Goal: Check status: Check status

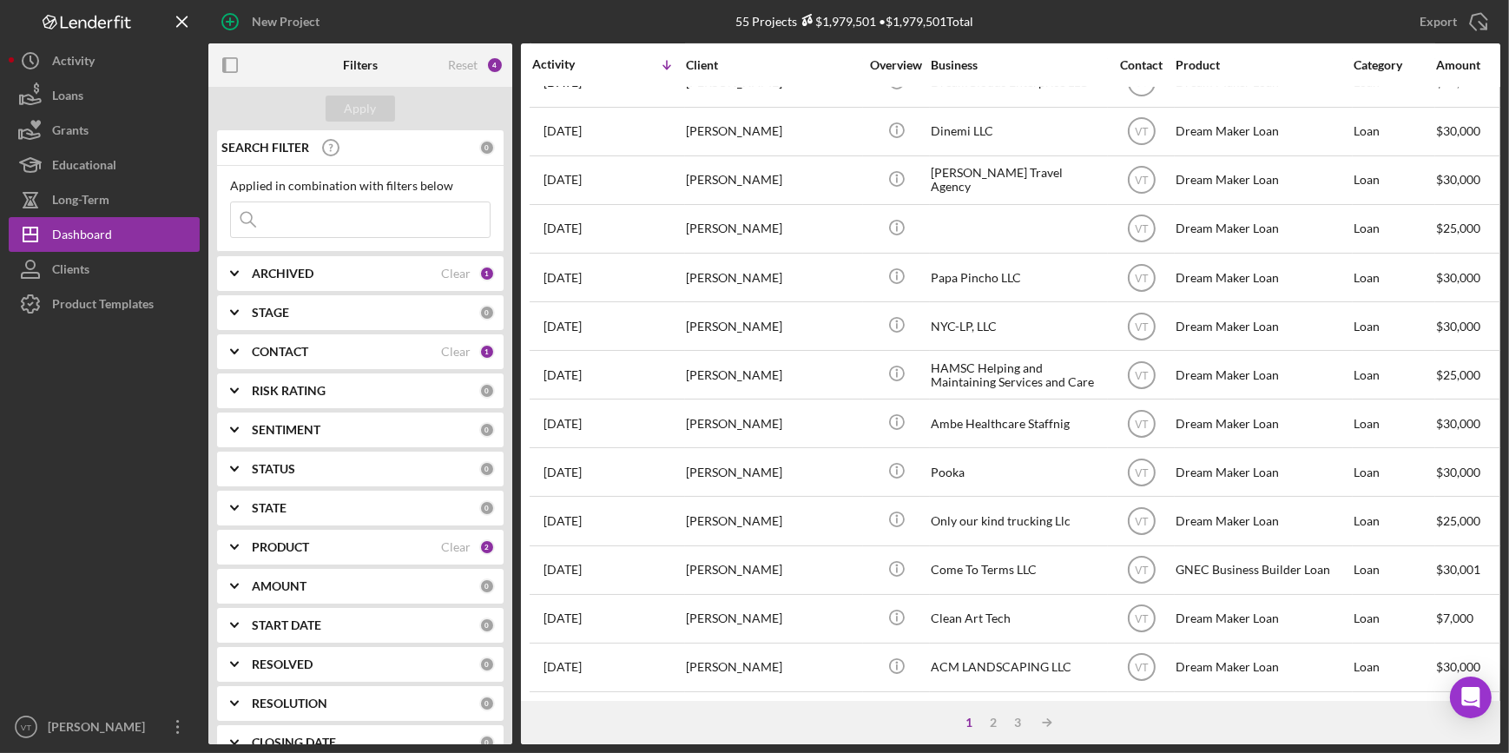
scroll to position [628, 0]
click at [998, 724] on div "2" at bounding box center [993, 722] width 24 height 14
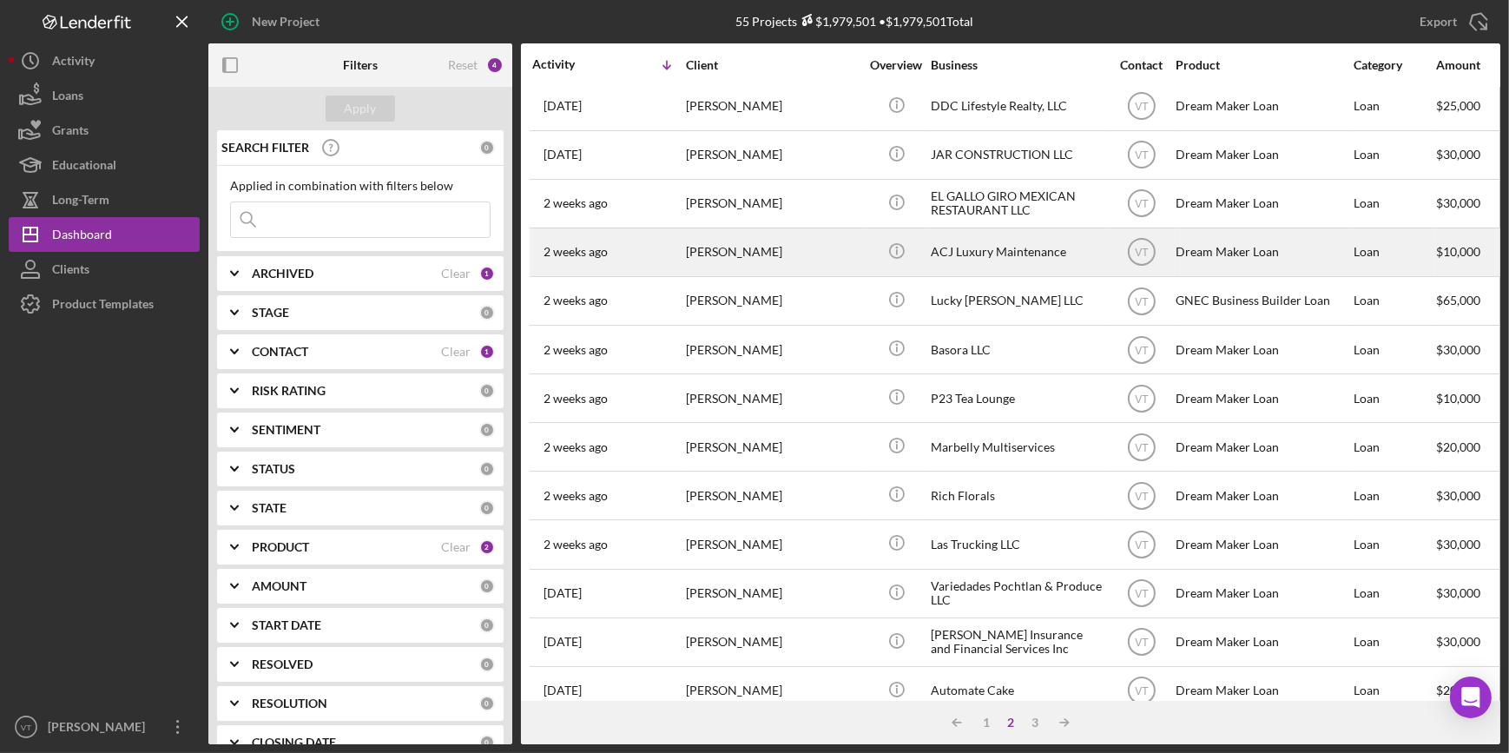
scroll to position [78, 0]
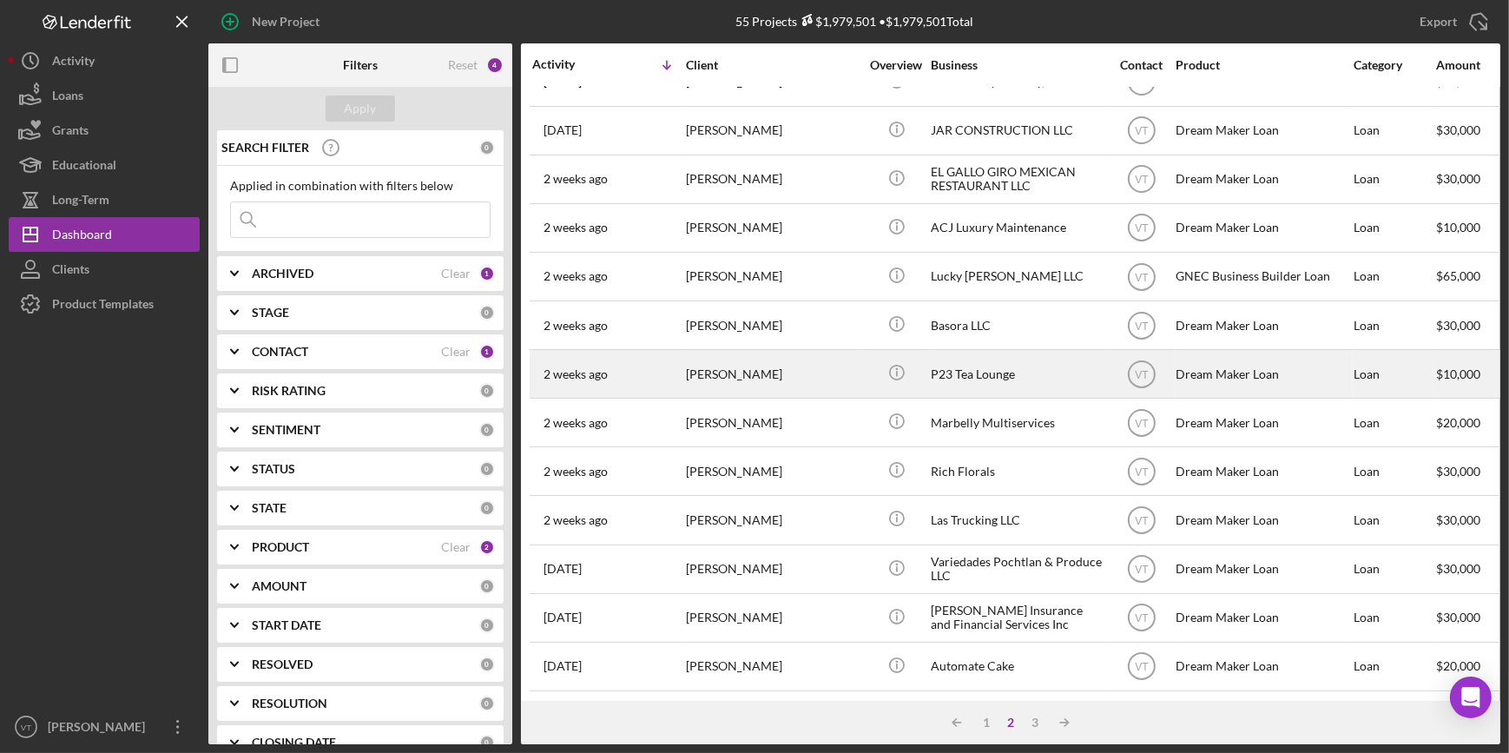
click at [943, 377] on div "P23 Tea Lounge" at bounding box center [1018, 374] width 174 height 46
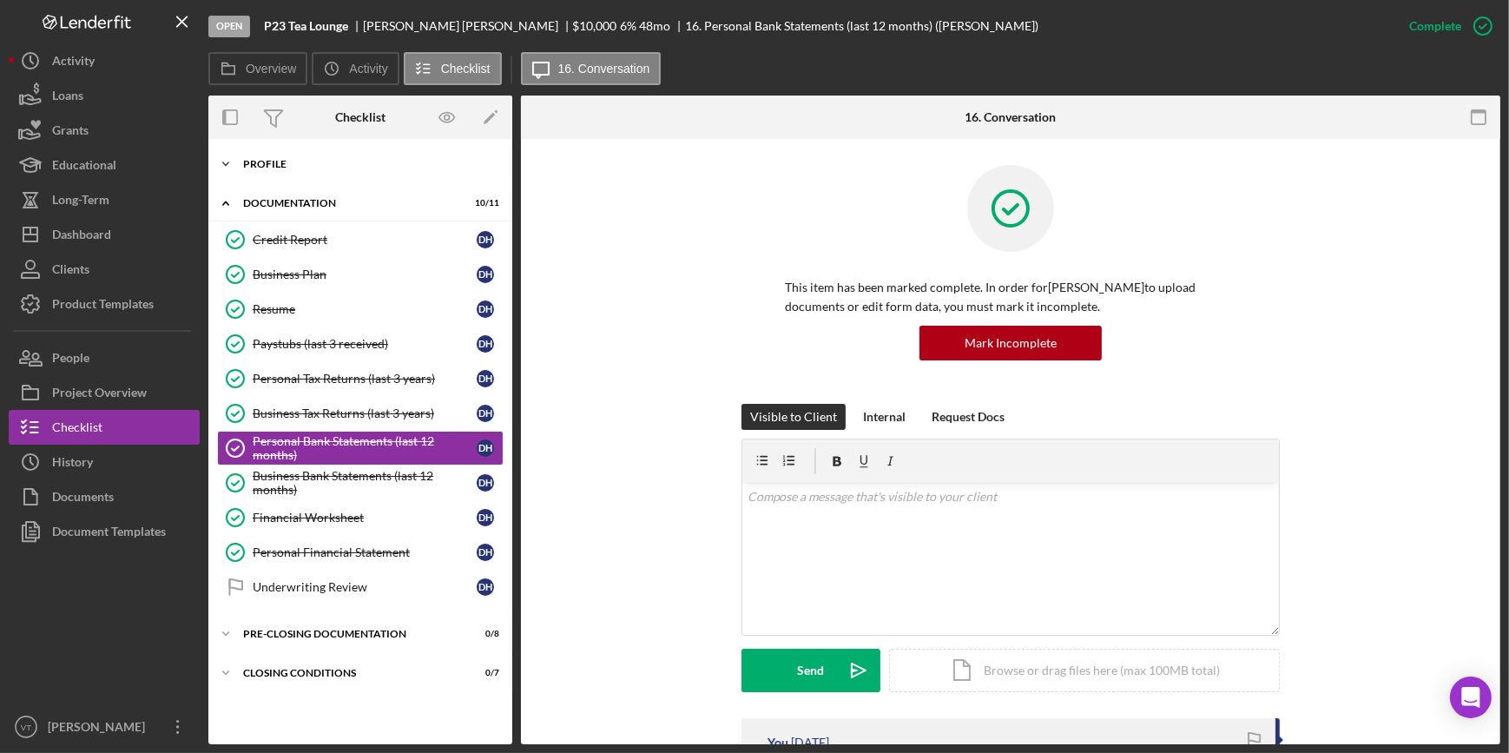
click at [221, 156] on icon "Icon/Expander" at bounding box center [225, 164] width 35 height 35
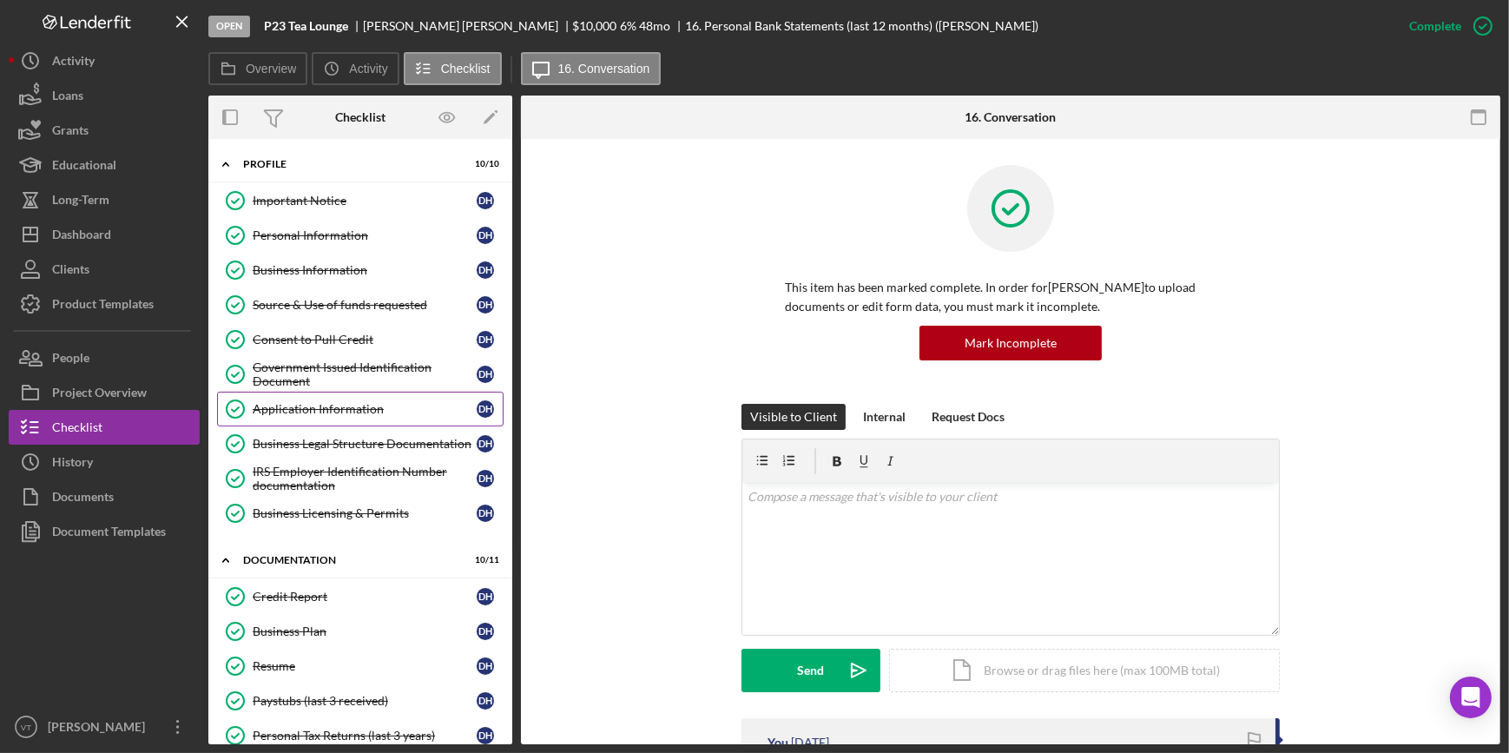
click at [305, 399] on link "Application Information Application Information D H" at bounding box center [360, 409] width 287 height 35
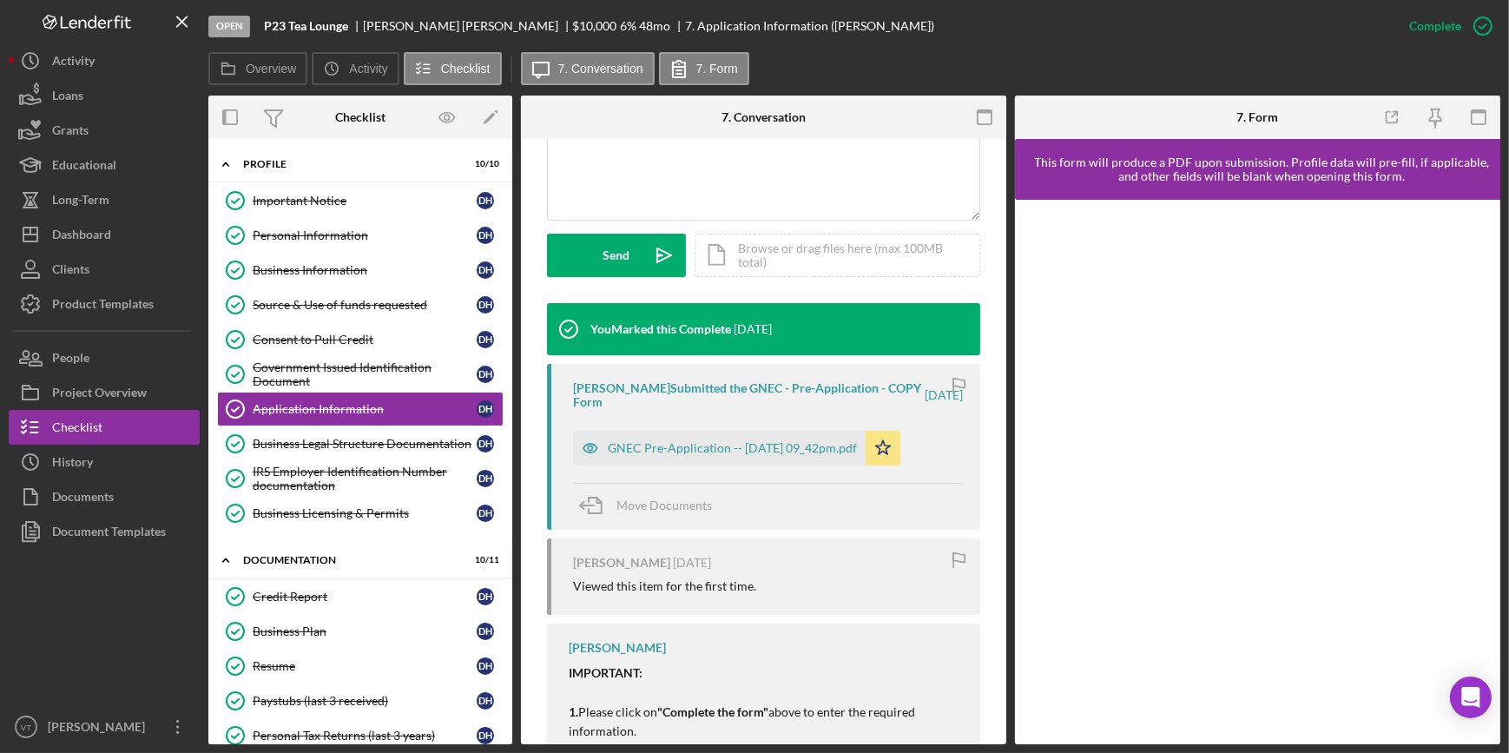
scroll to position [473, 0]
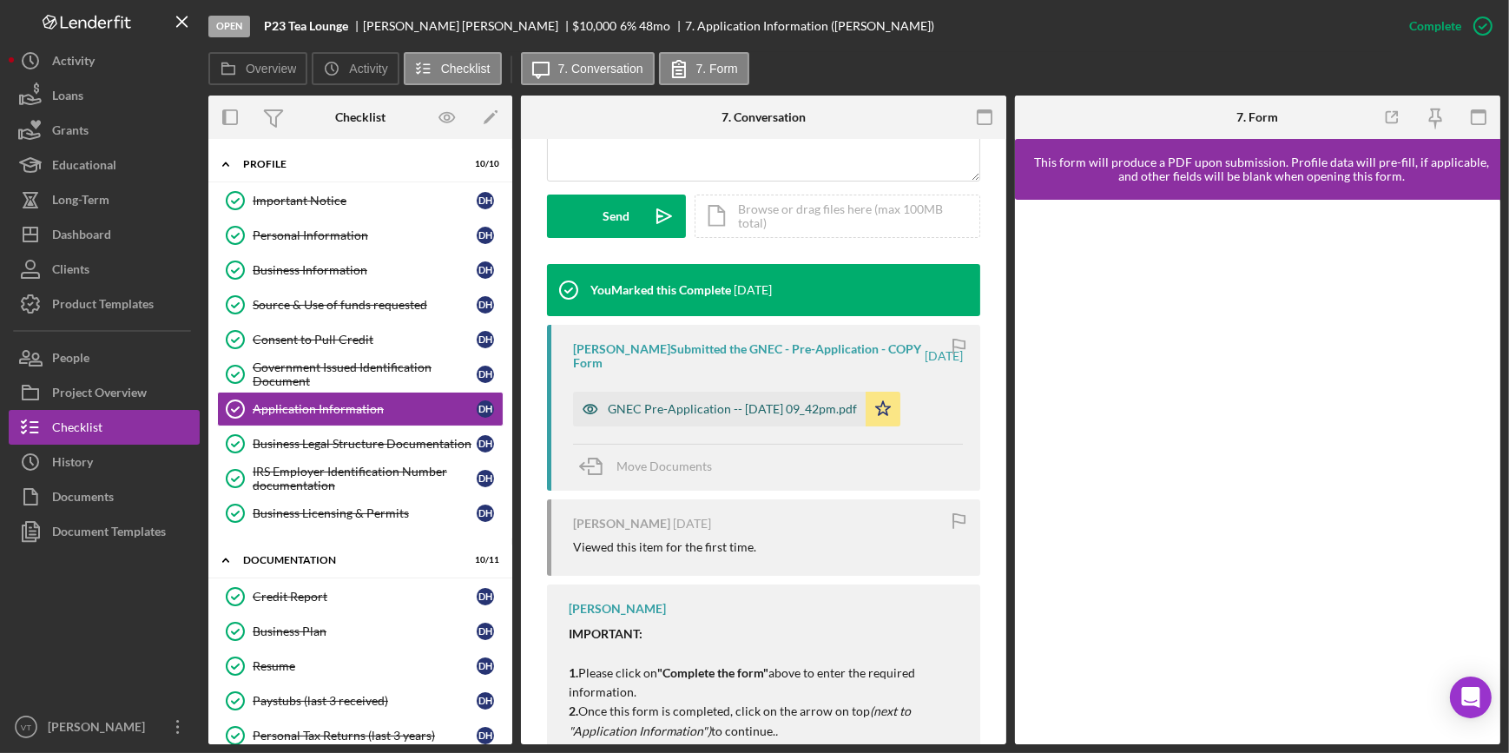
click at [746, 412] on div "GNEC Pre-Application -- 2025-09-04 09_42pm.pdf" at bounding box center [732, 409] width 249 height 14
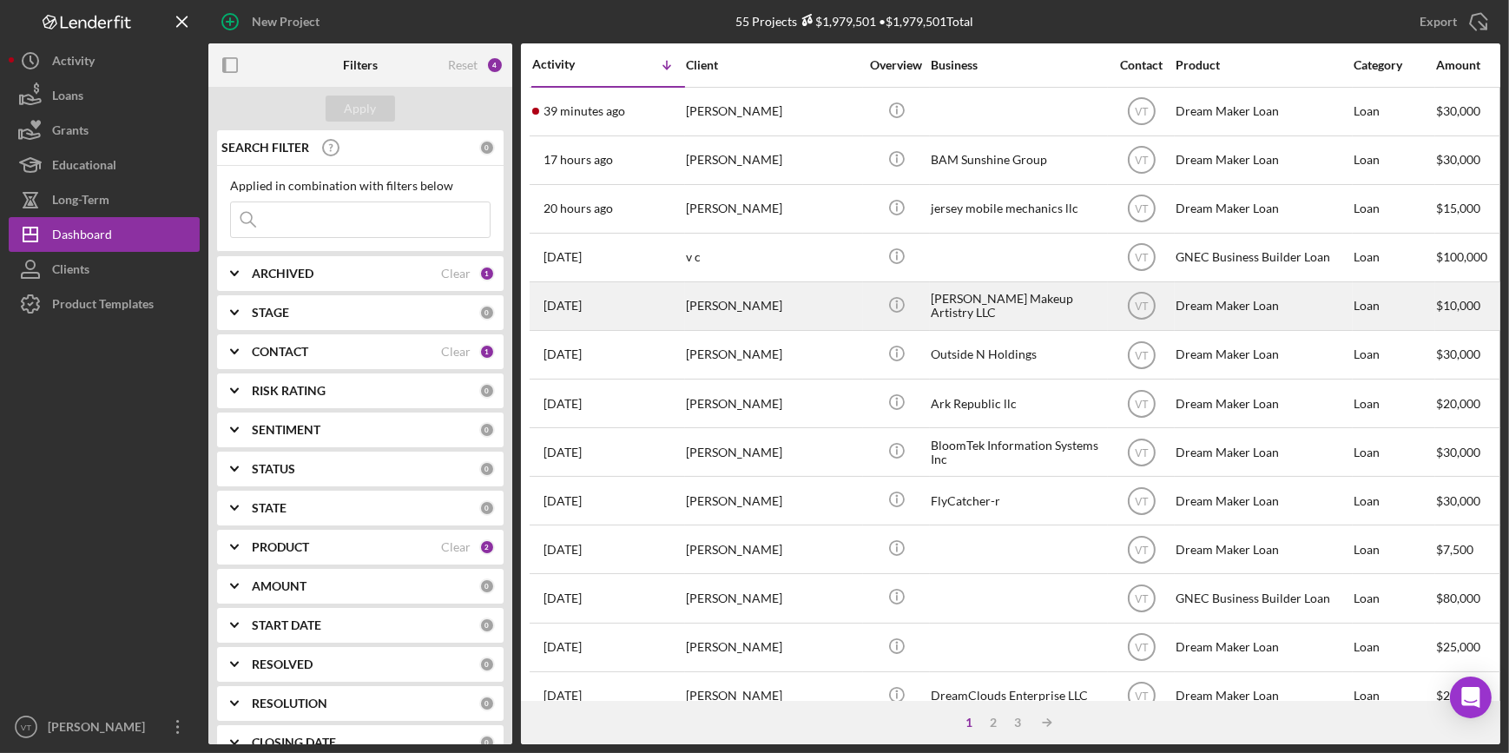
click at [772, 313] on div "Mia Medina" at bounding box center [773, 306] width 174 height 46
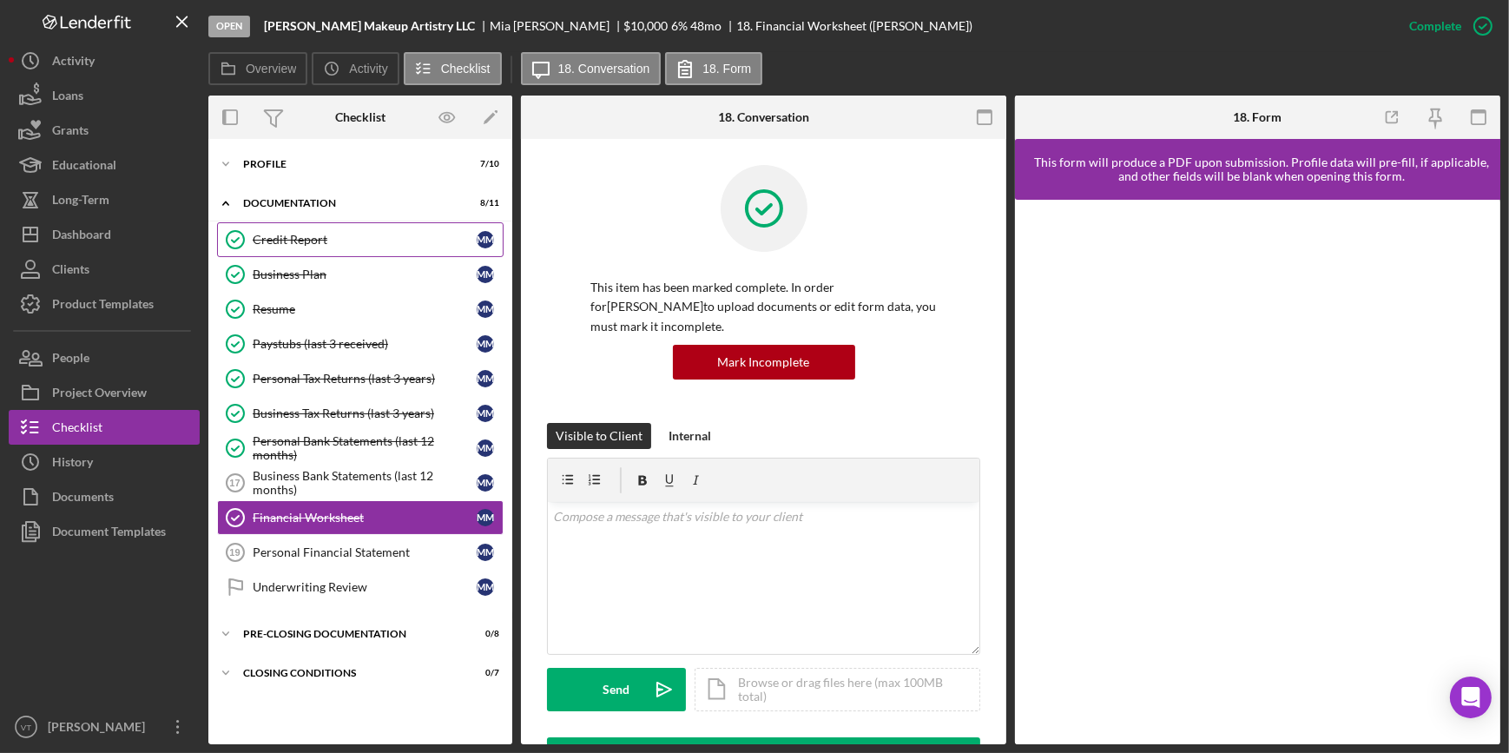
click at [324, 243] on div "Credit Report" at bounding box center [365, 240] width 224 height 14
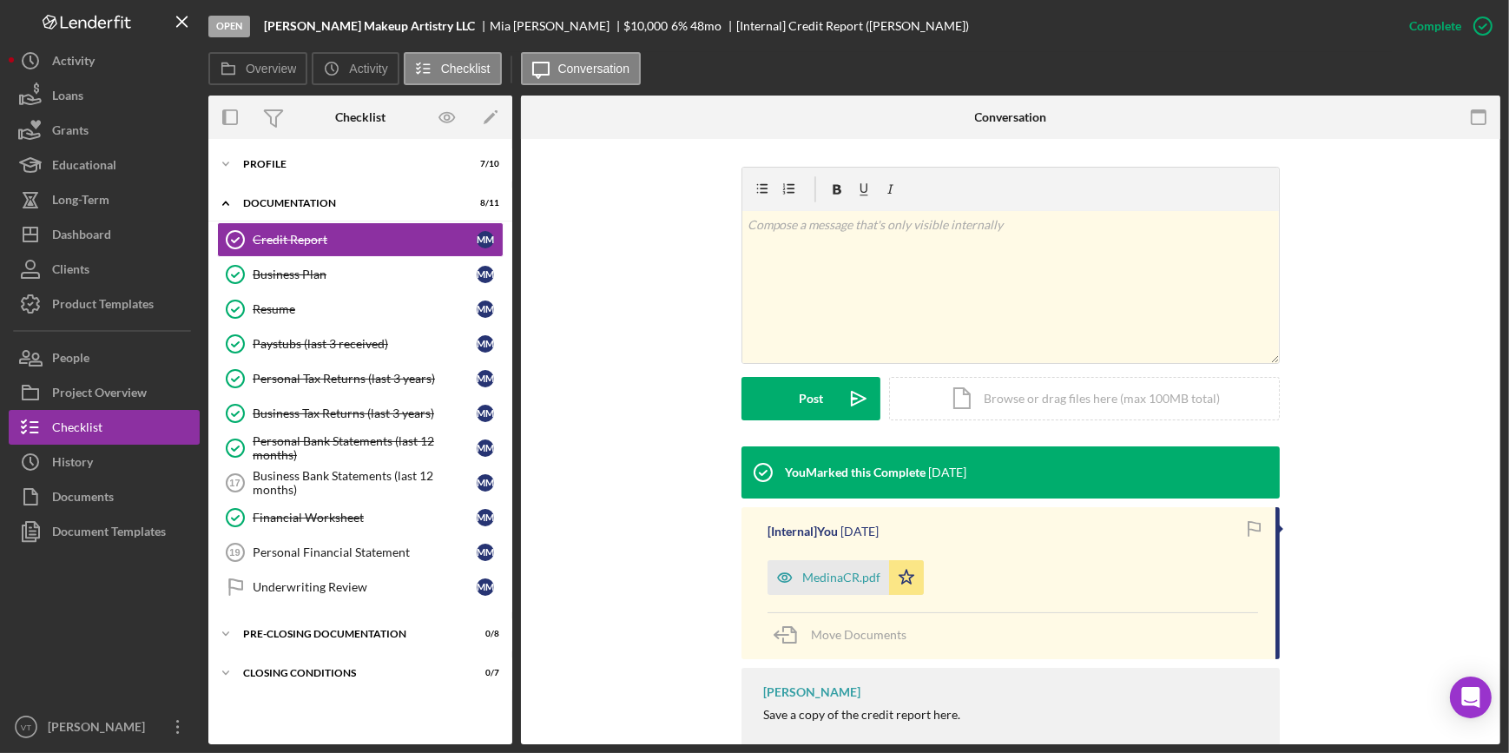
scroll to position [281, 0]
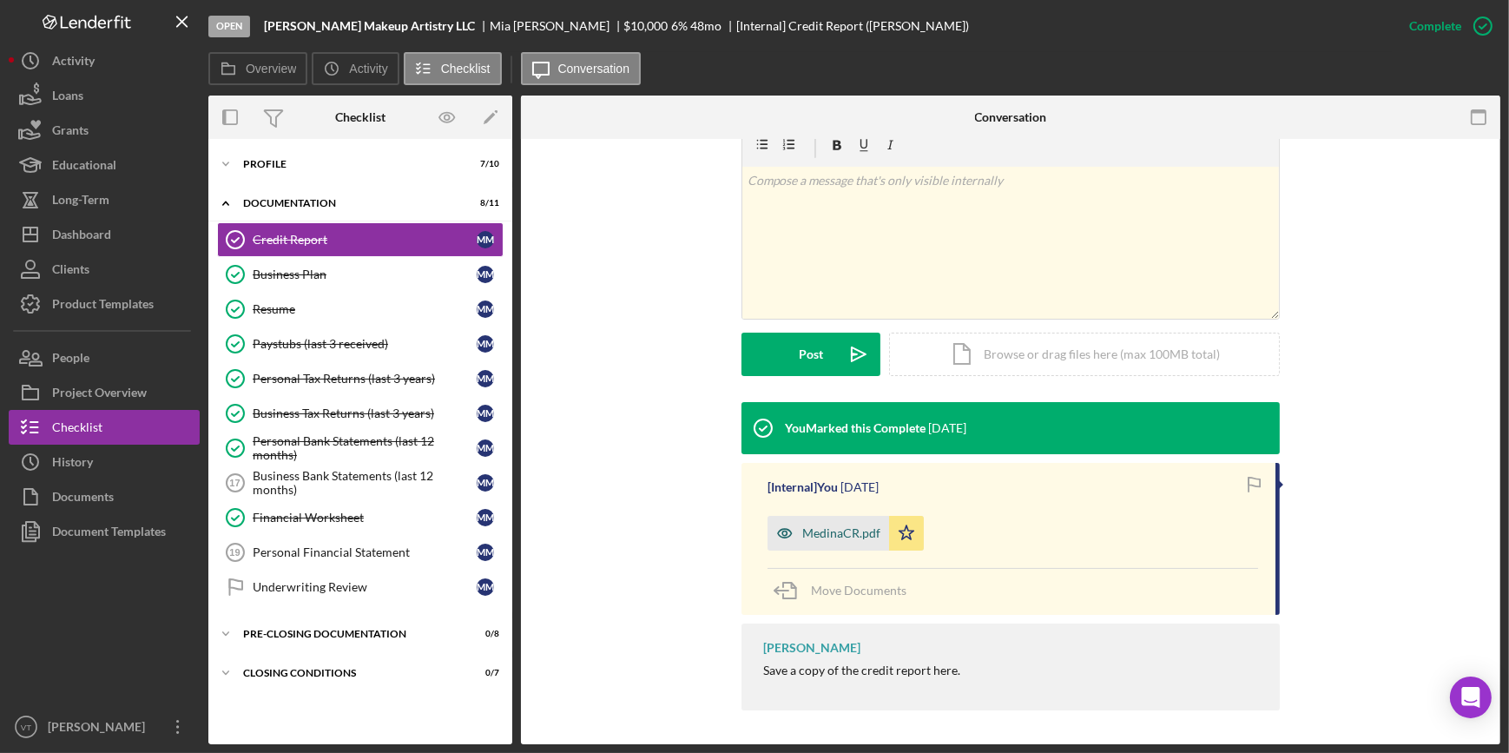
click at [854, 526] on div "MedinaCR.pdf" at bounding box center [841, 533] width 78 height 14
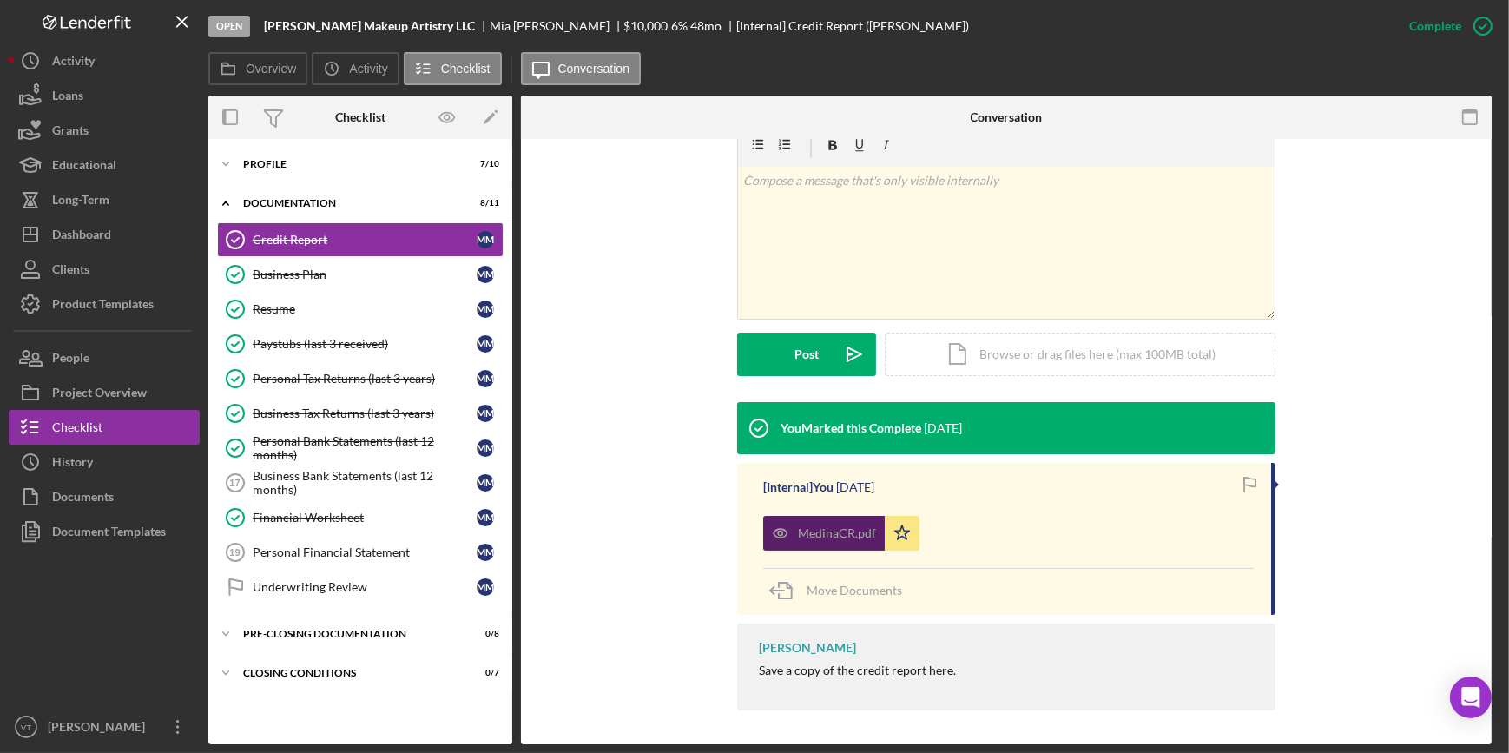
scroll to position [301, 0]
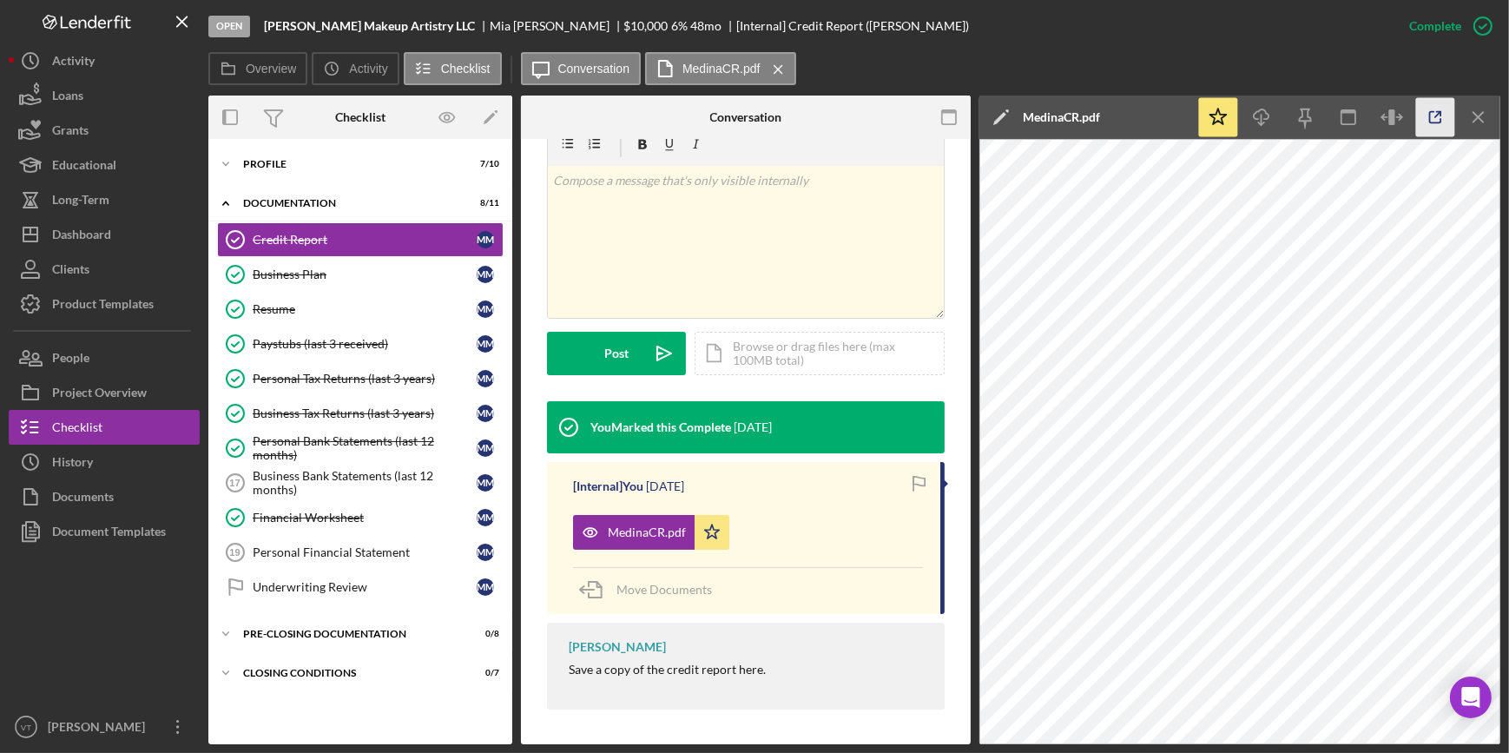
click at [1440, 117] on icon "button" at bounding box center [1435, 117] width 39 height 39
click at [130, 226] on button "Icon/Dashboard Dashboard" at bounding box center [104, 234] width 191 height 35
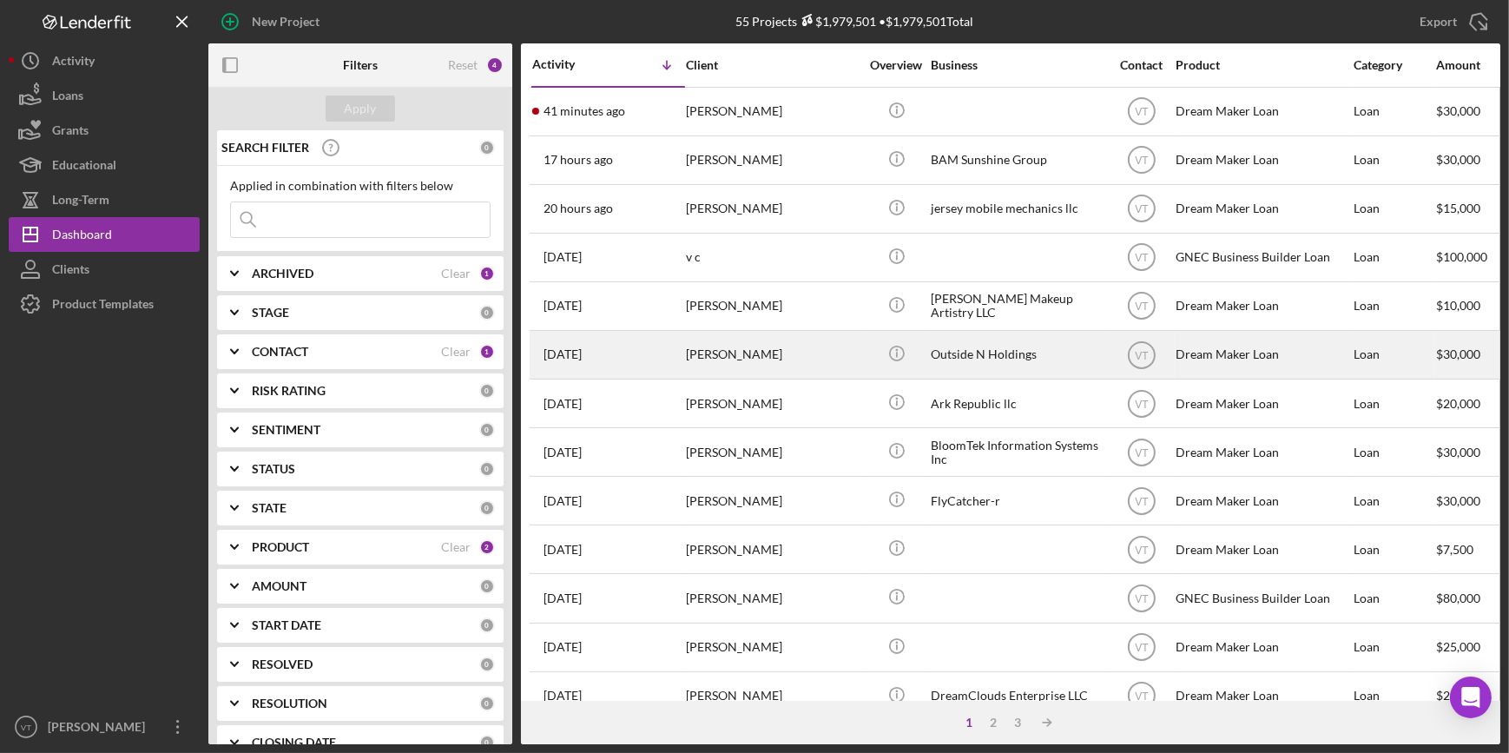
click at [756, 356] on div "[PERSON_NAME]" at bounding box center [773, 355] width 174 height 46
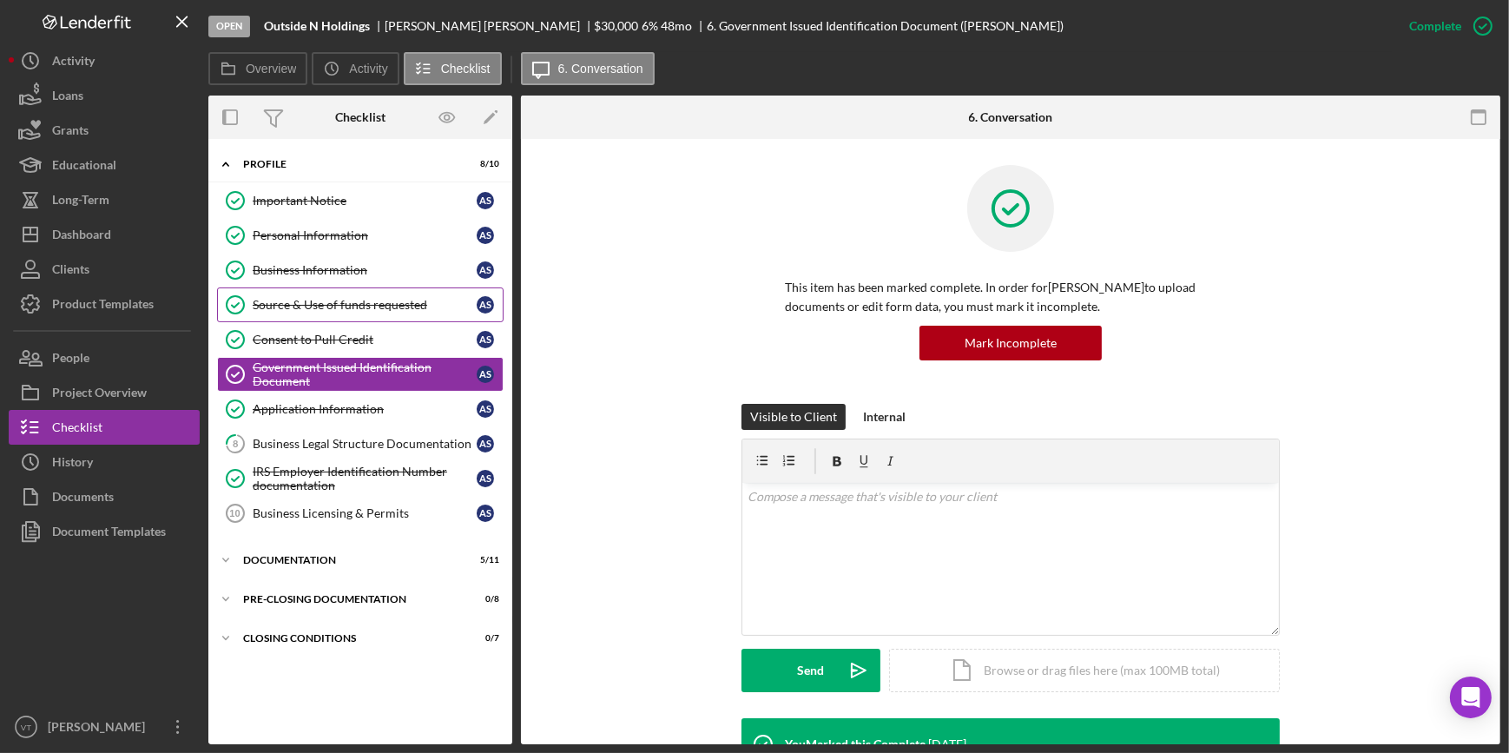
click at [294, 307] on div "Source & Use of funds requested" at bounding box center [365, 305] width 224 height 14
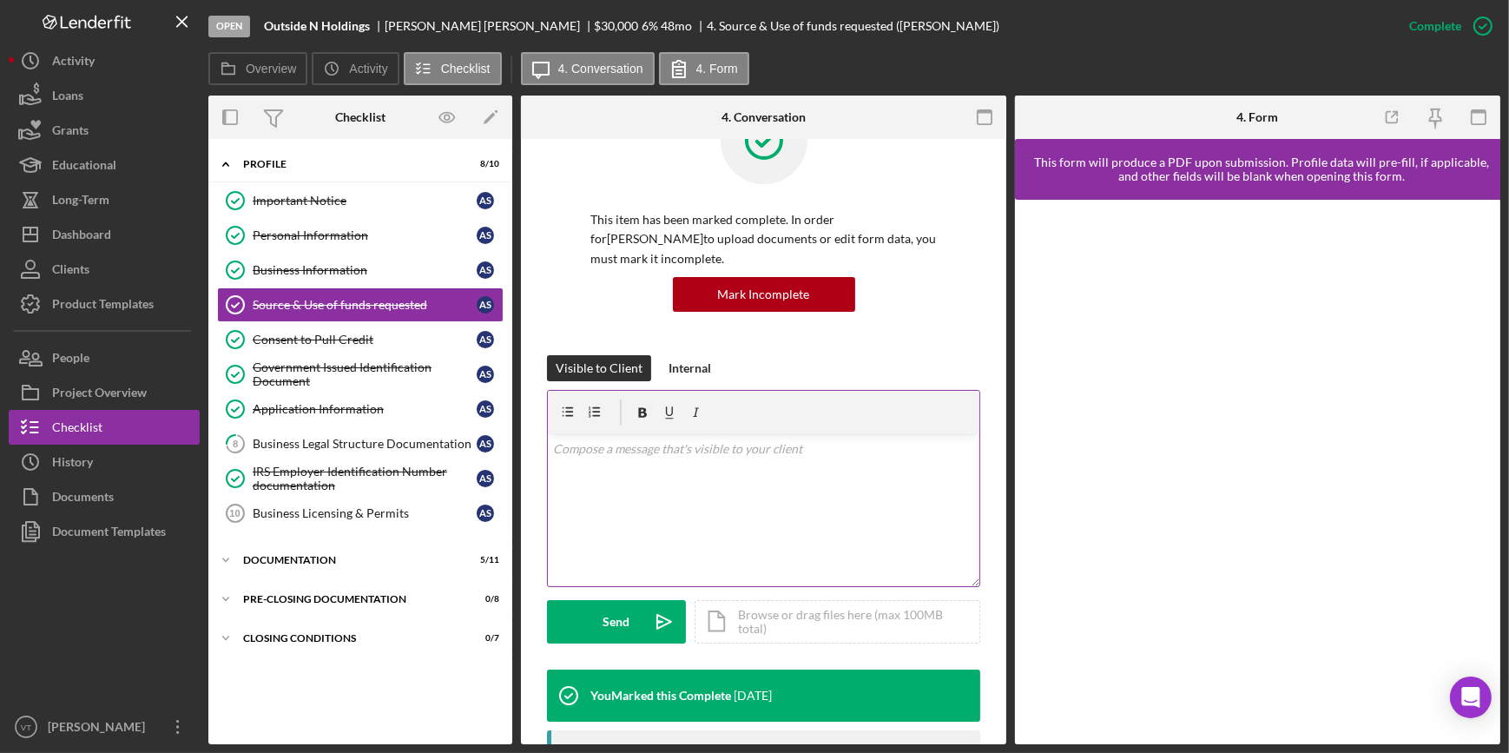
scroll to position [394, 0]
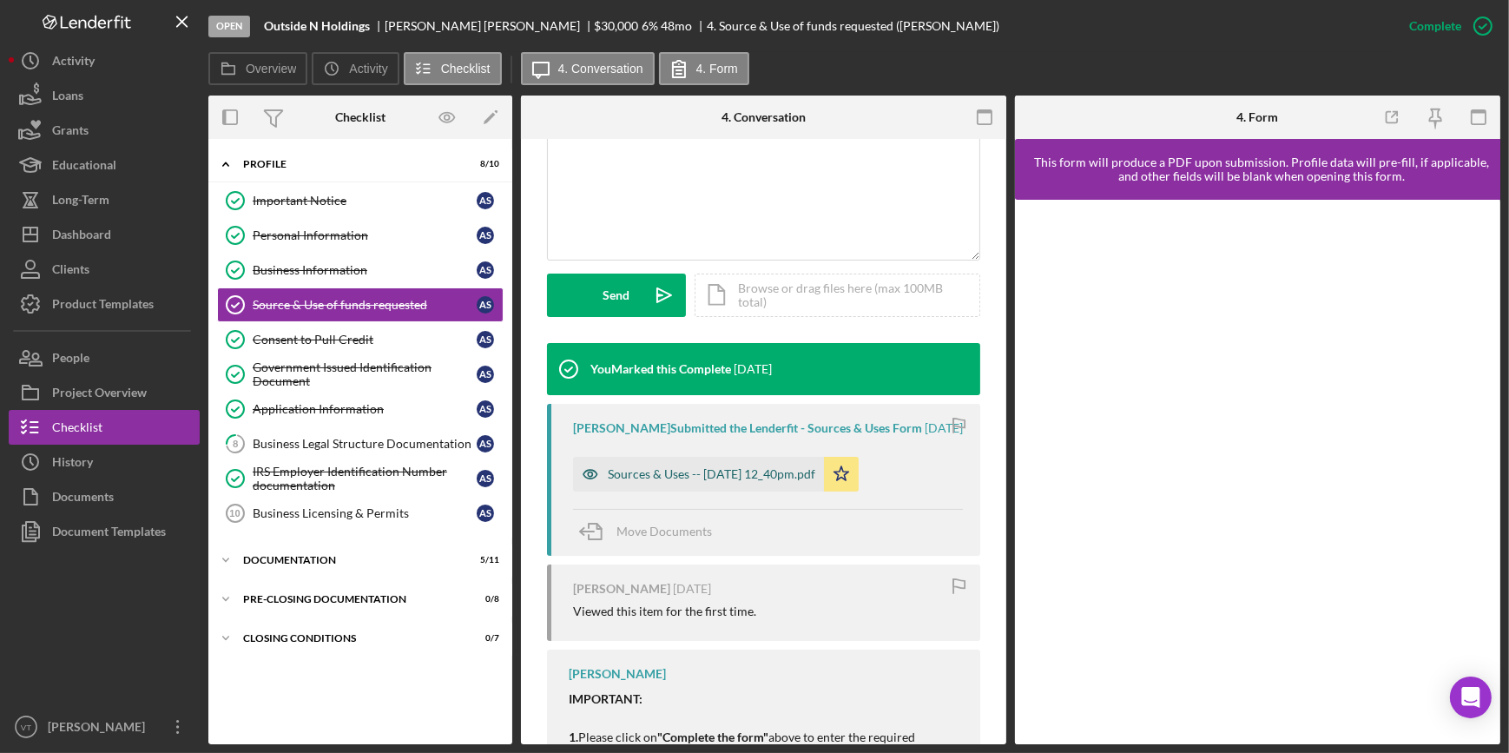
click at [746, 481] on div "Sources & Uses -- 2025-09-19 12_40pm.pdf" at bounding box center [712, 474] width 208 height 14
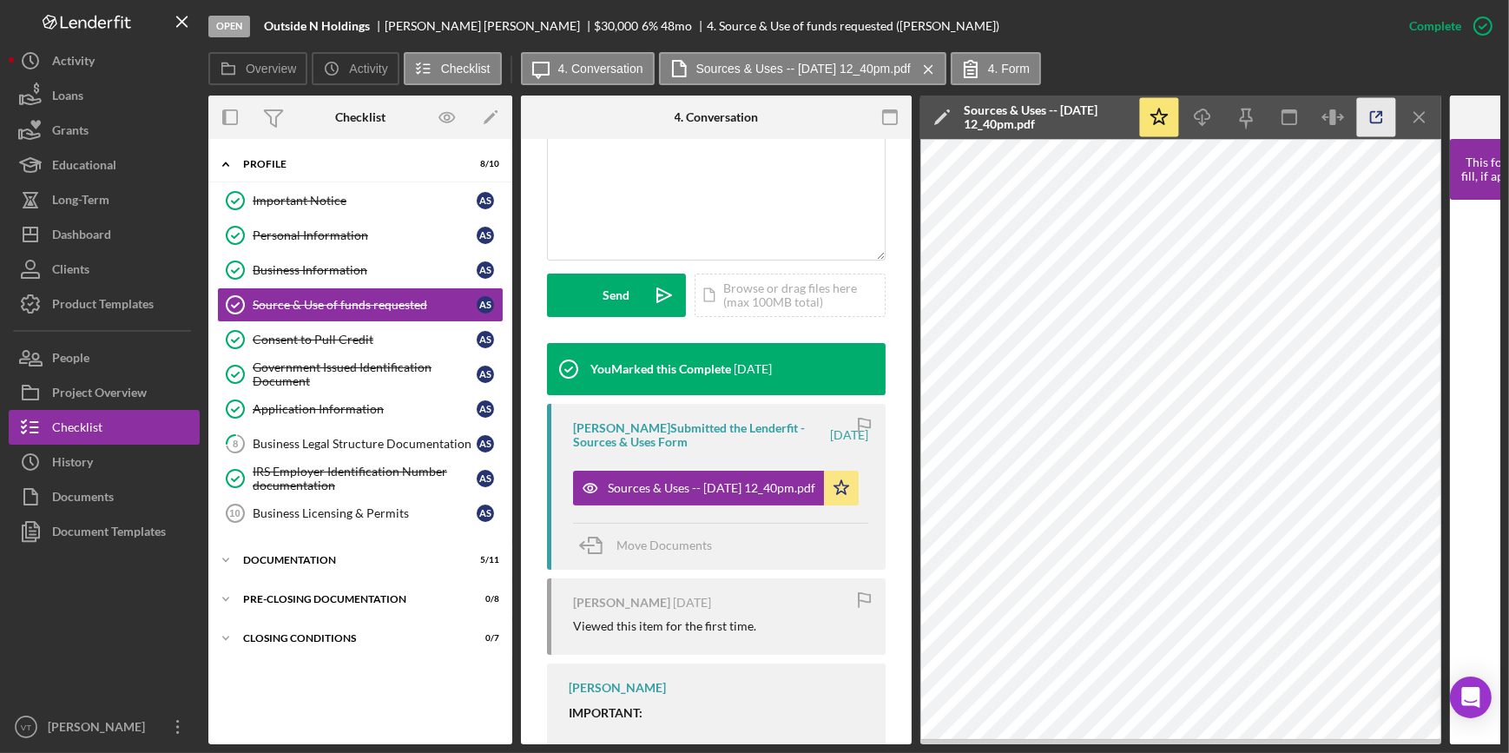
click at [1374, 122] on icon "button" at bounding box center [1376, 117] width 39 height 39
click at [226, 548] on icon "Icon/Expander" at bounding box center [225, 560] width 35 height 35
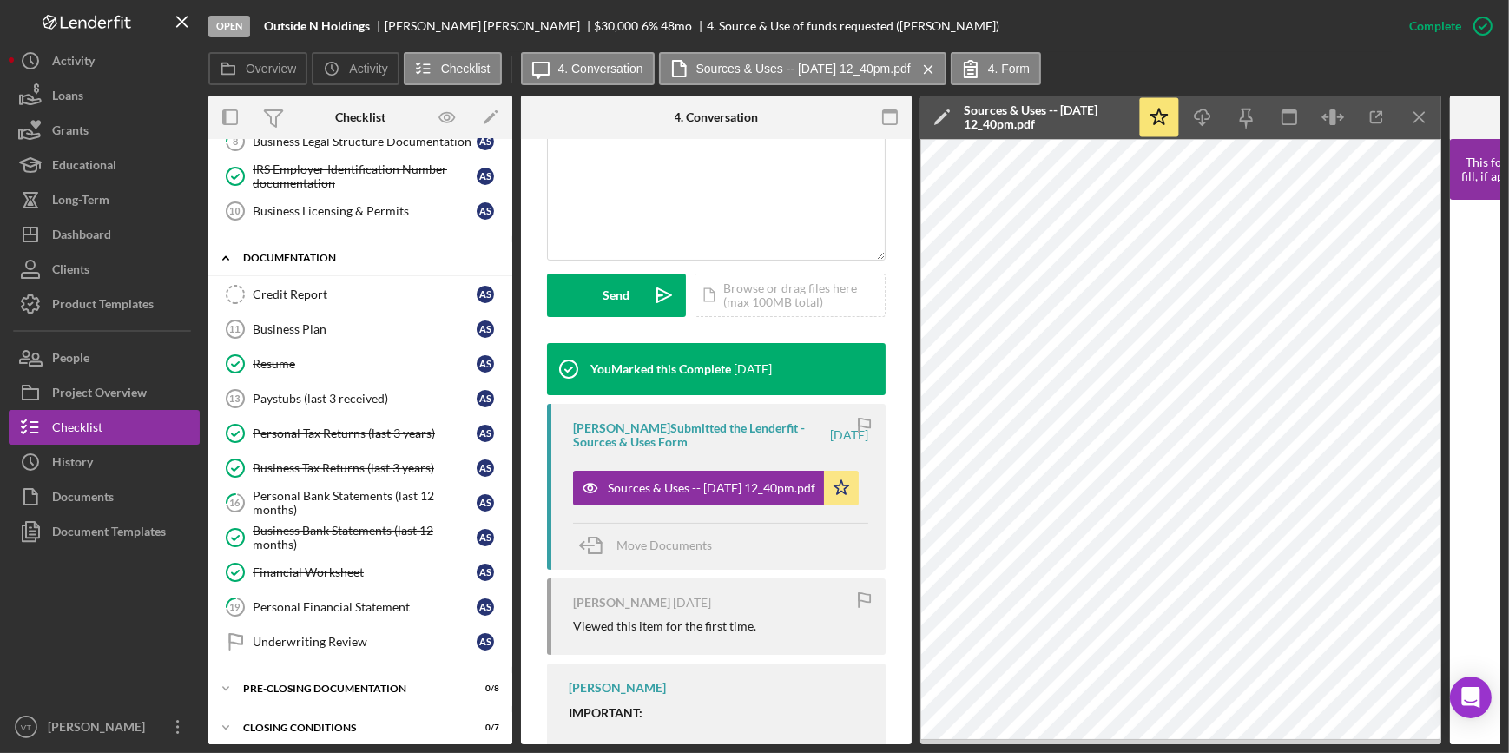
scroll to position [313, 0]
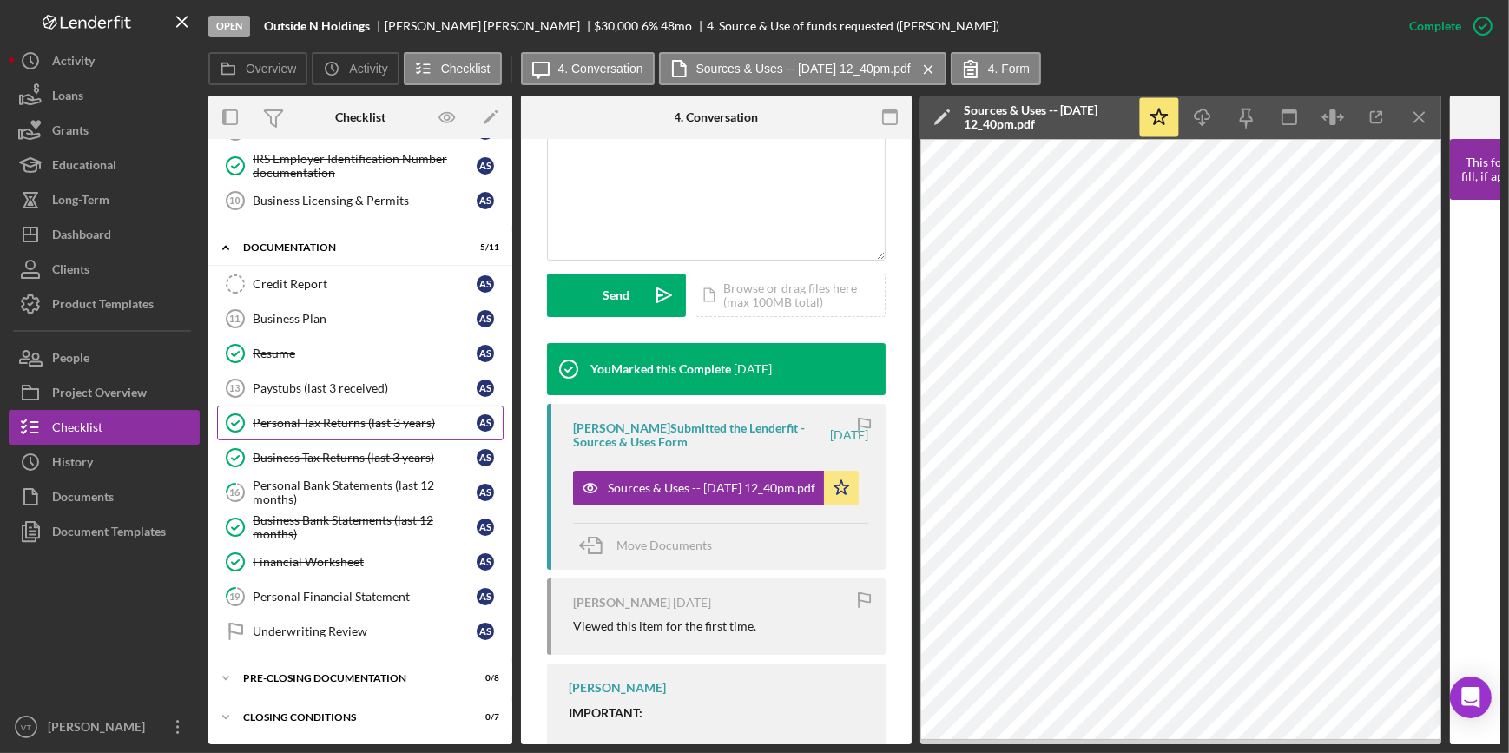
click at [337, 421] on div "Personal Tax Returns (last 3 years)" at bounding box center [365, 423] width 224 height 14
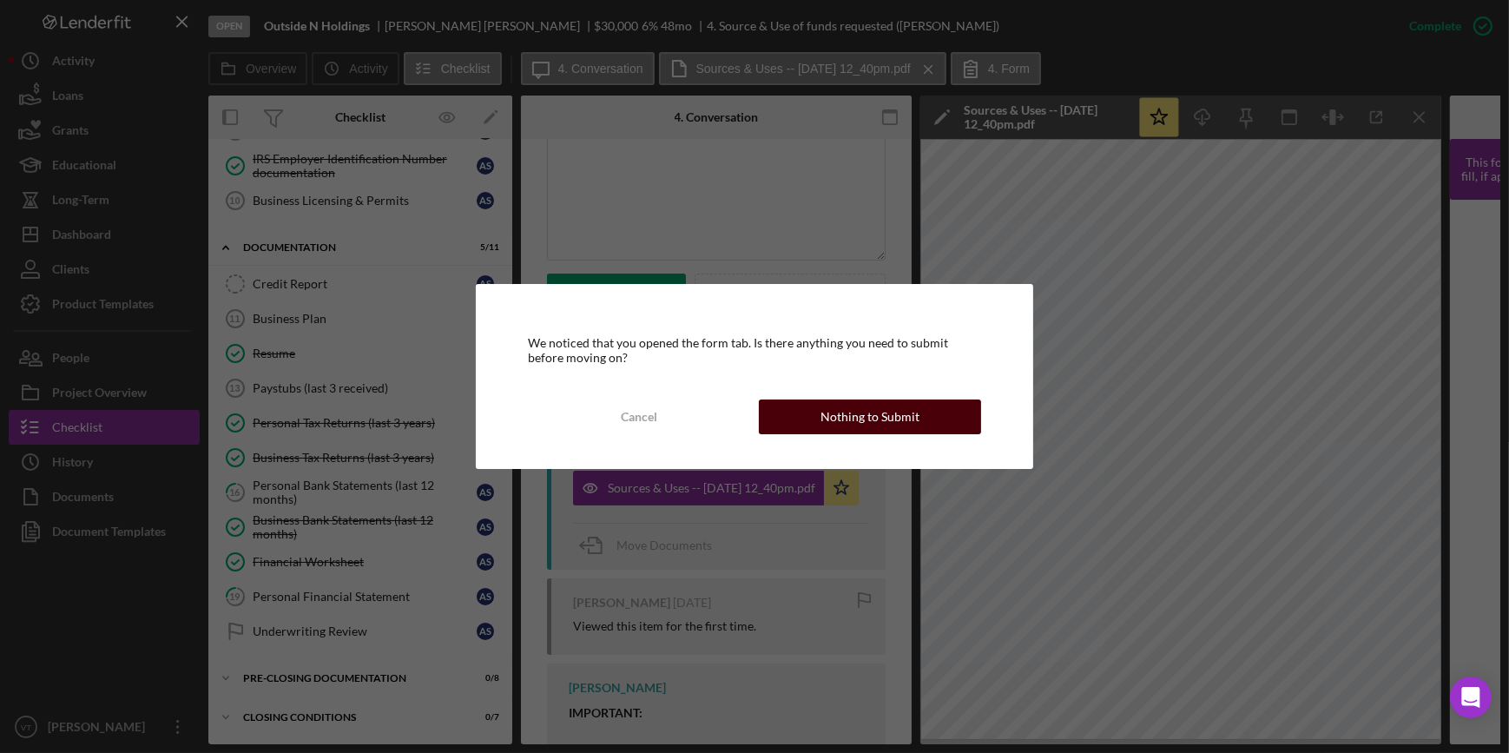
click at [859, 418] on div "Nothing to Submit" at bounding box center [870, 416] width 99 height 35
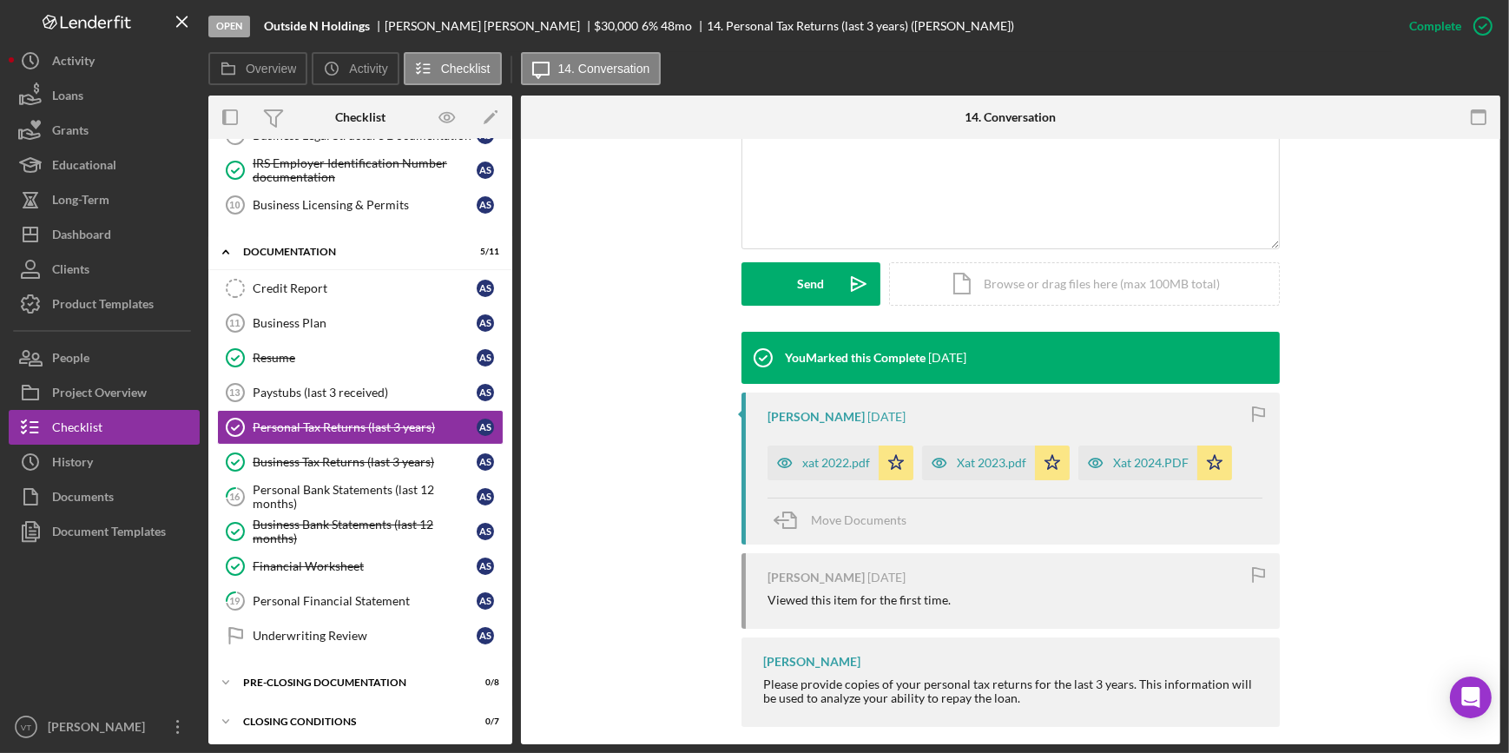
scroll to position [404, 0]
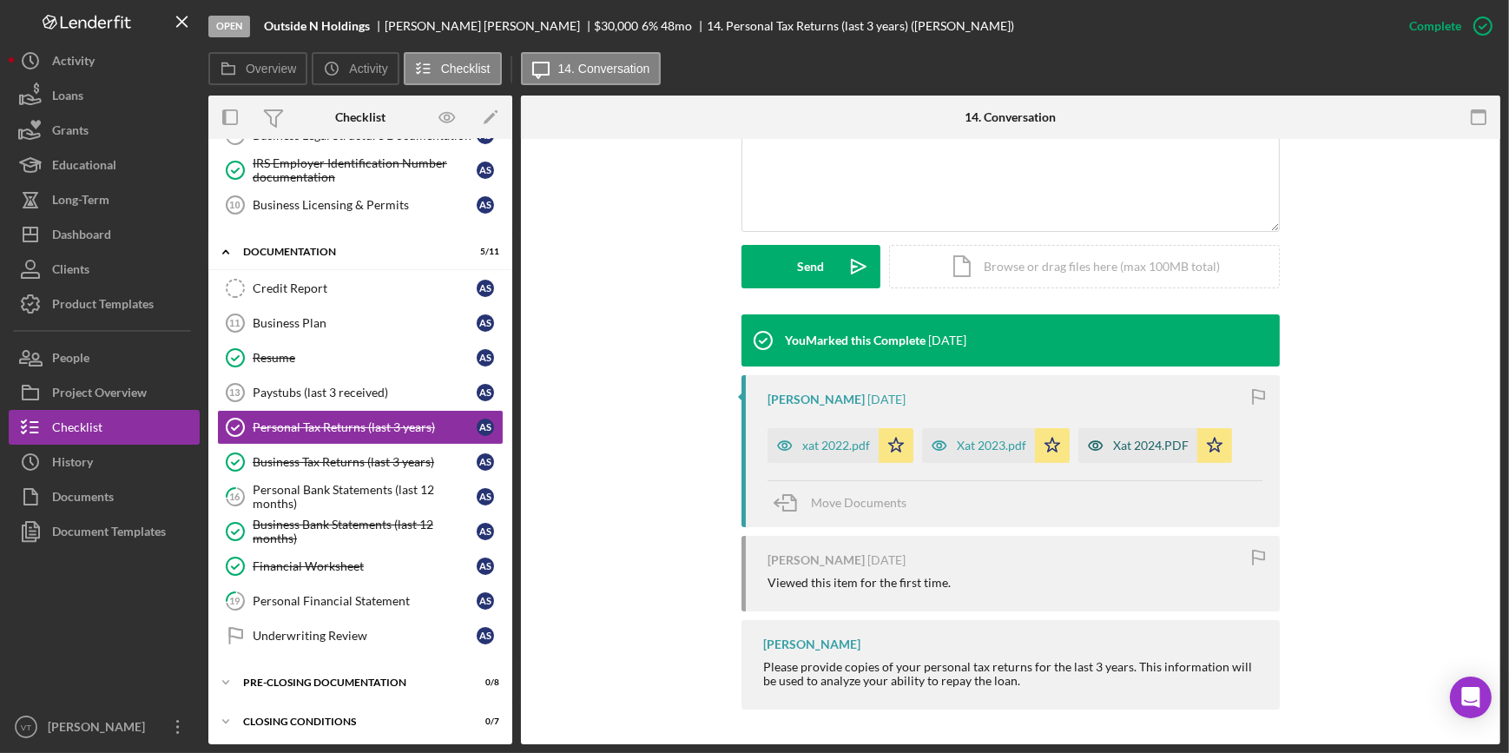
click at [1126, 445] on div "Xat 2024.PDF" at bounding box center [1151, 445] width 76 height 14
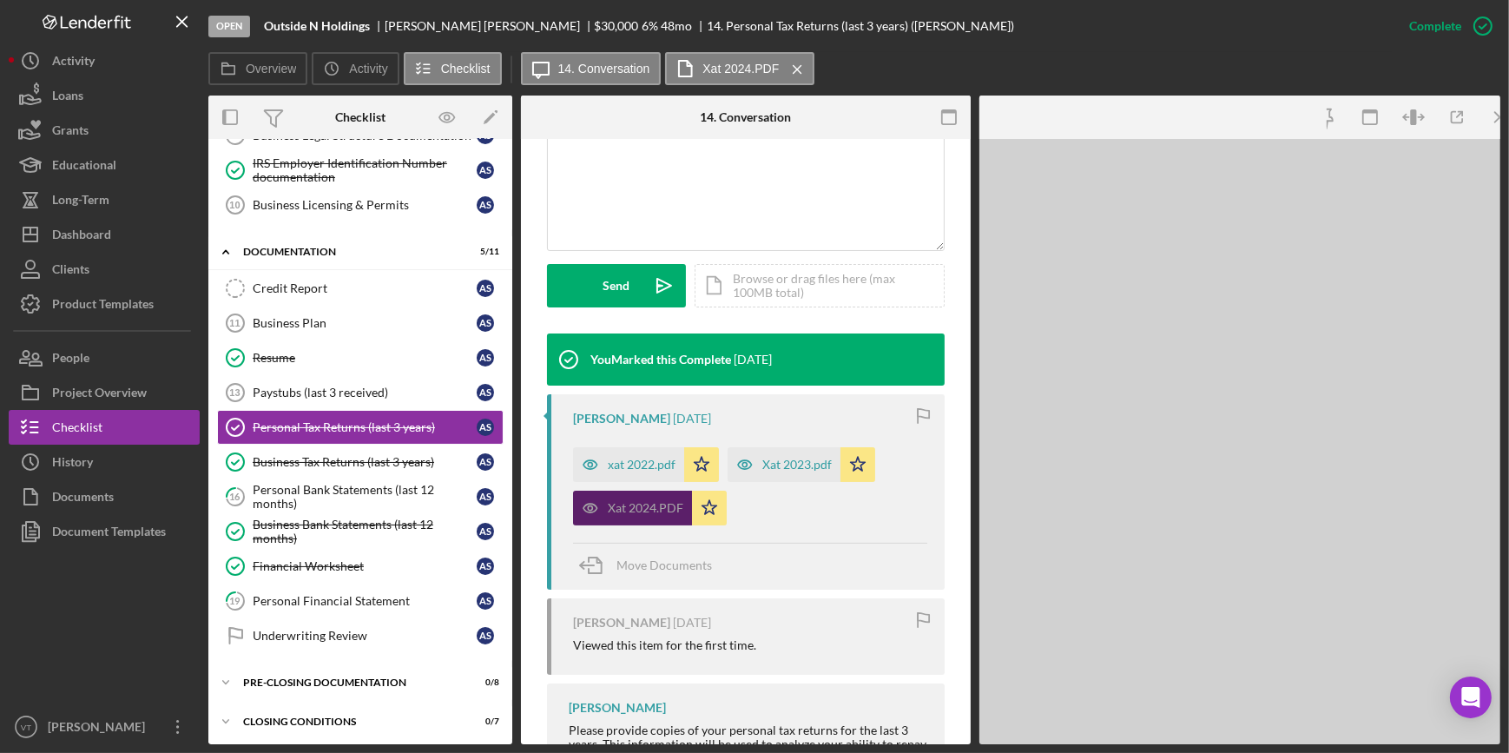
scroll to position [424, 0]
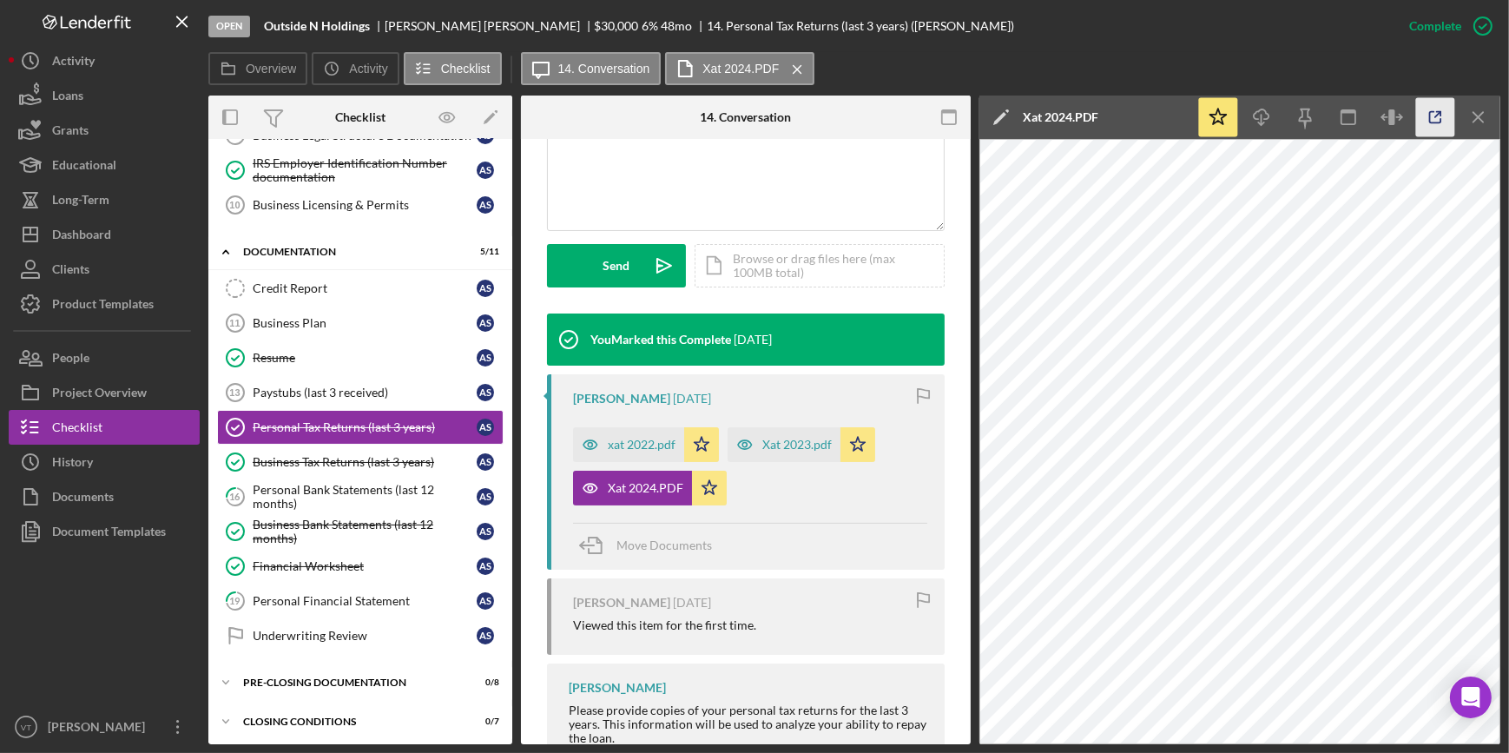
click at [1440, 122] on icon "button" at bounding box center [1435, 117] width 39 height 39
click at [767, 433] on div "Xat 2023.pdf" at bounding box center [784, 444] width 113 height 35
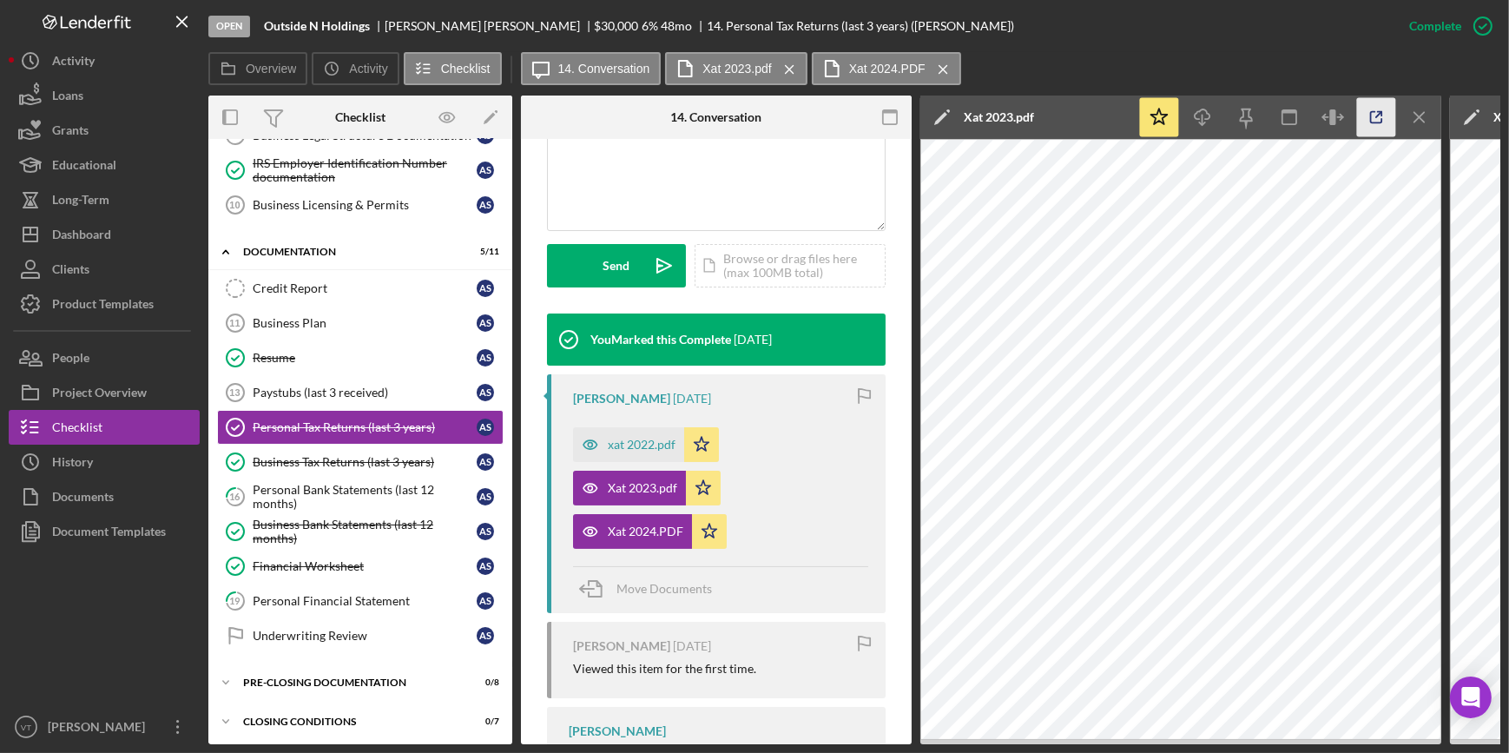
click at [1374, 112] on icon "button" at bounding box center [1376, 117] width 11 height 11
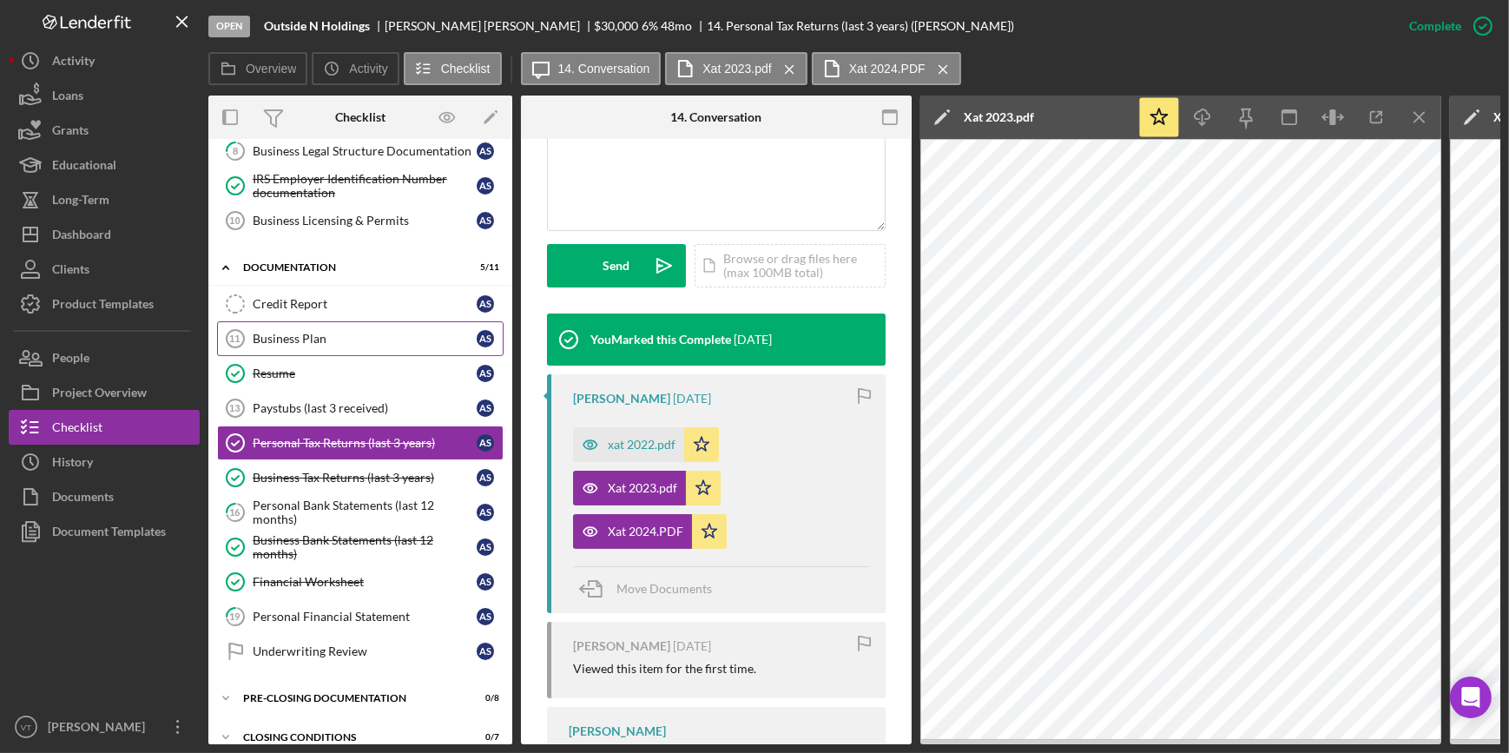
scroll to position [313, 0]
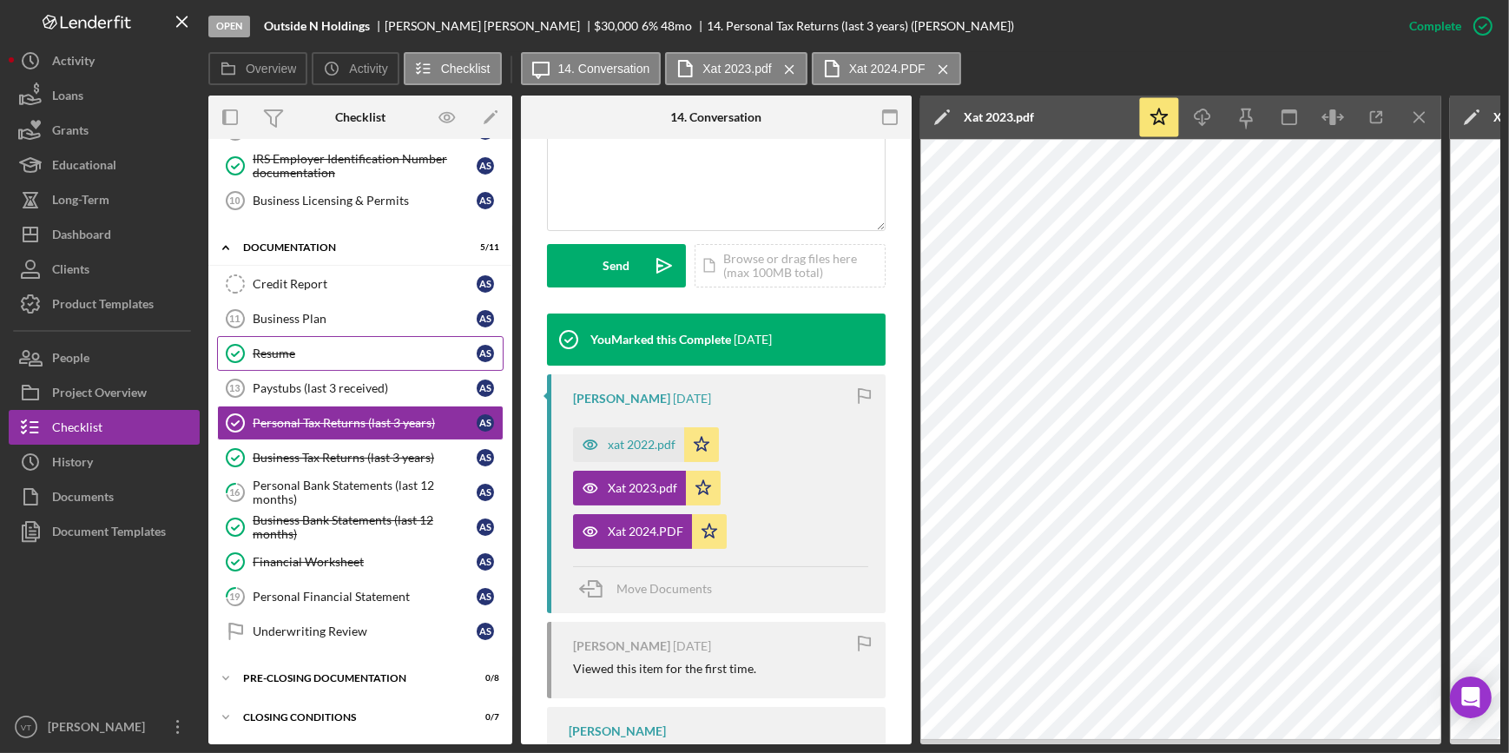
click at [298, 350] on div "Resume" at bounding box center [365, 353] width 224 height 14
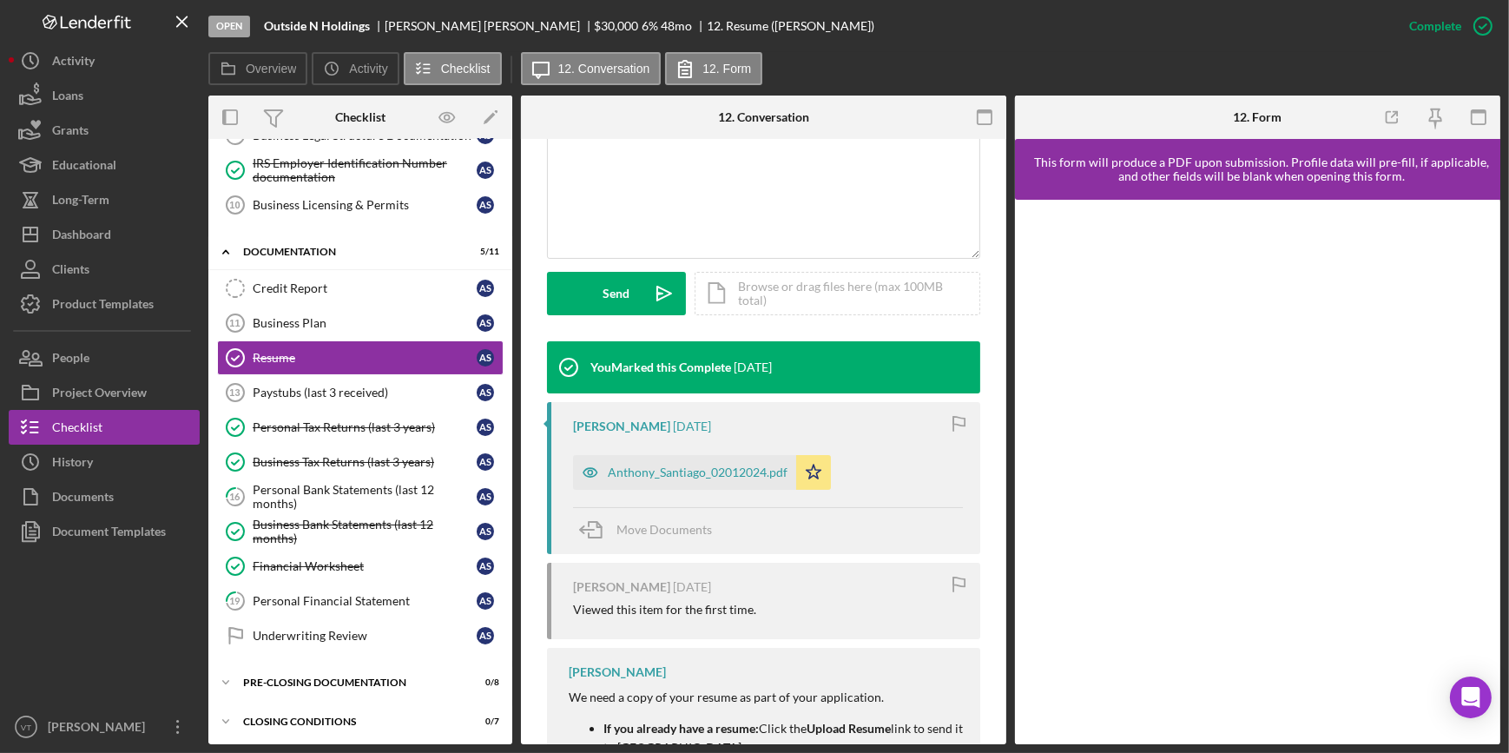
scroll to position [473, 0]
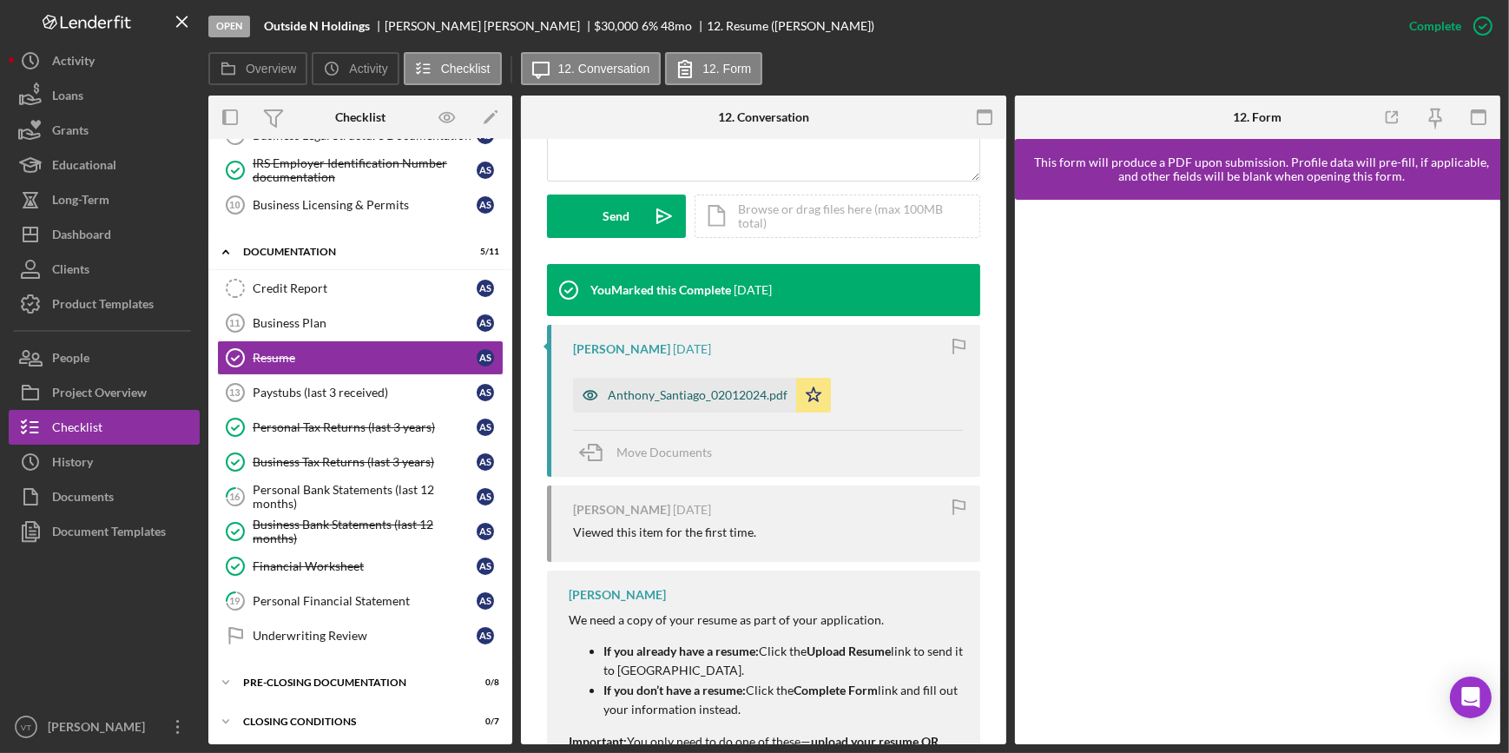
click at [683, 388] on div "Anthony_Santiago_02012024.pdf" at bounding box center [698, 395] width 180 height 14
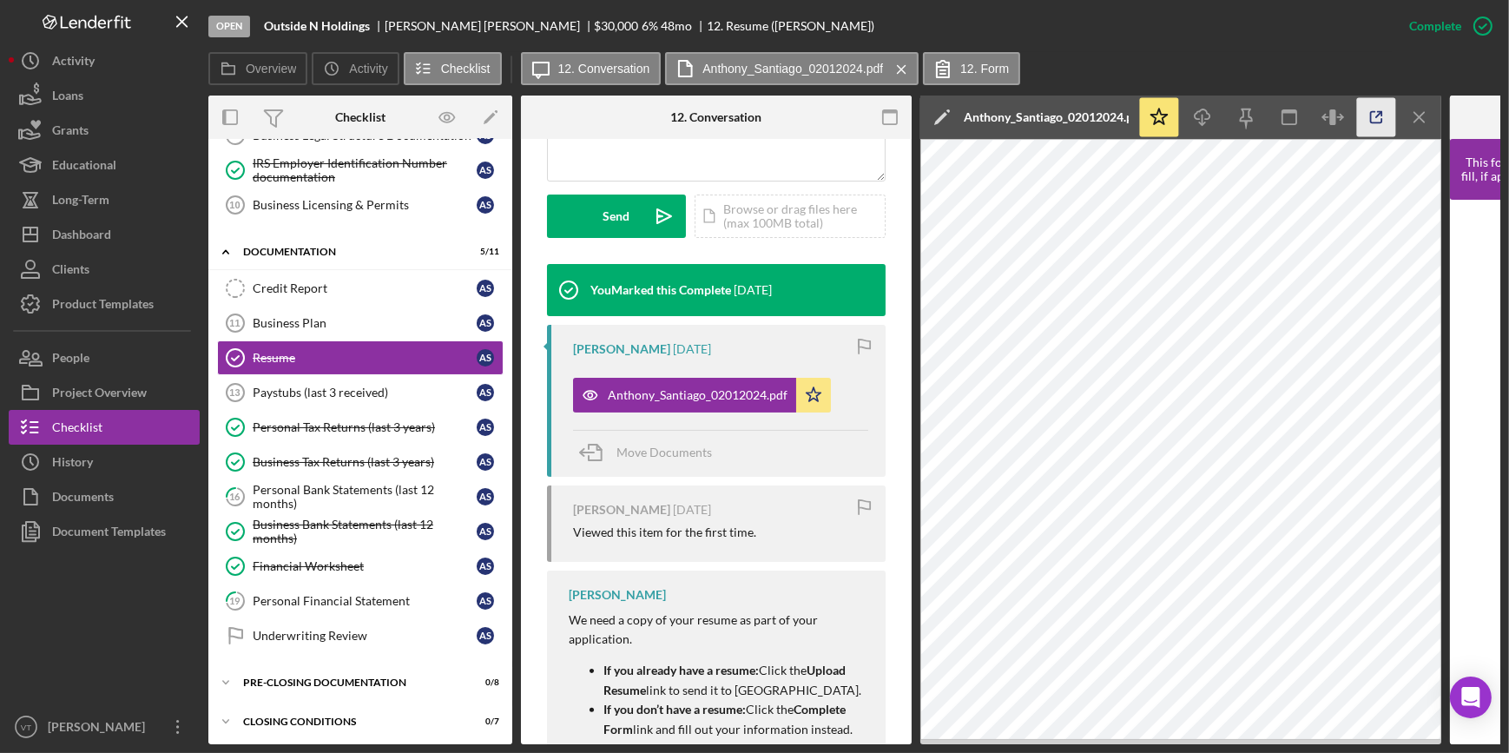
click at [1365, 116] on icon "button" at bounding box center [1376, 117] width 39 height 39
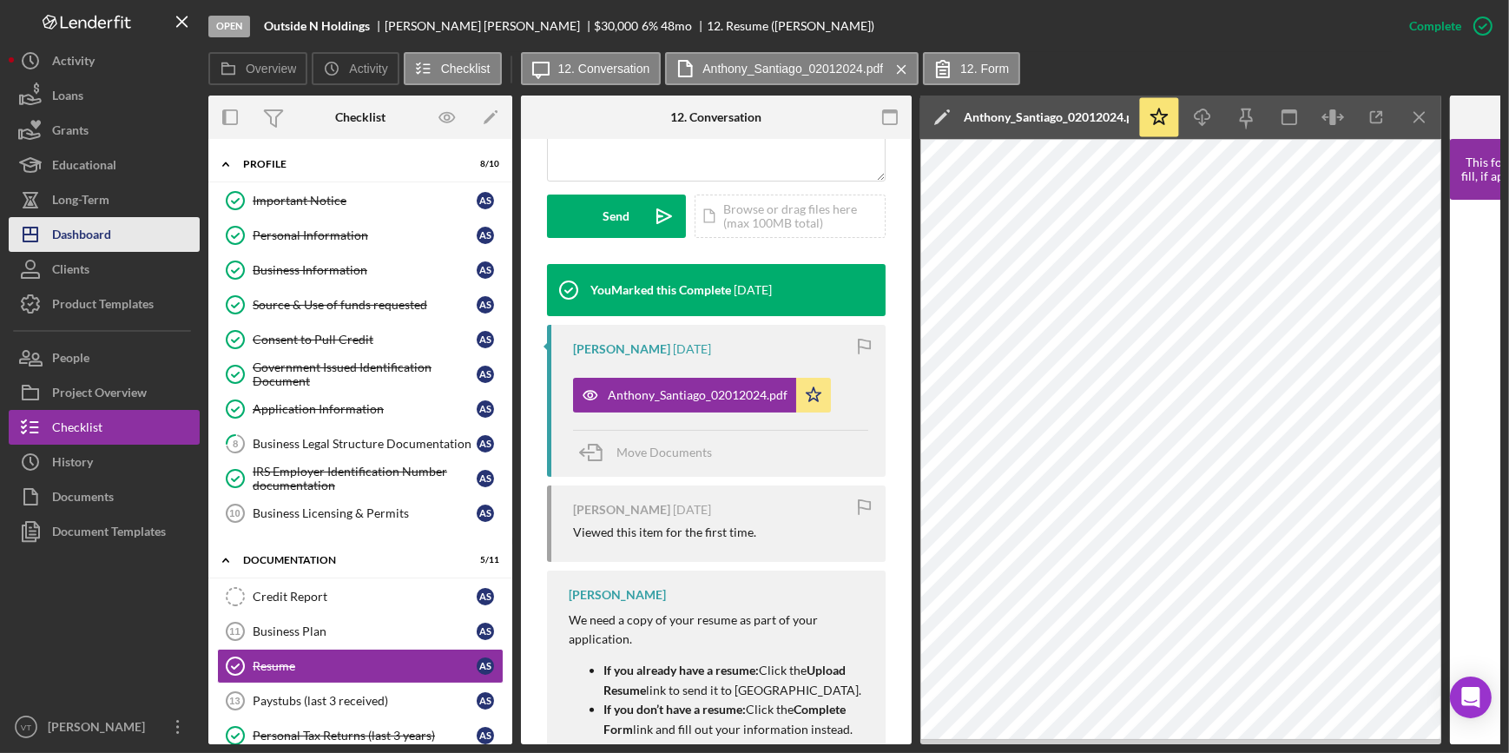
click at [131, 234] on button "Icon/Dashboard Dashboard" at bounding box center [104, 234] width 191 height 35
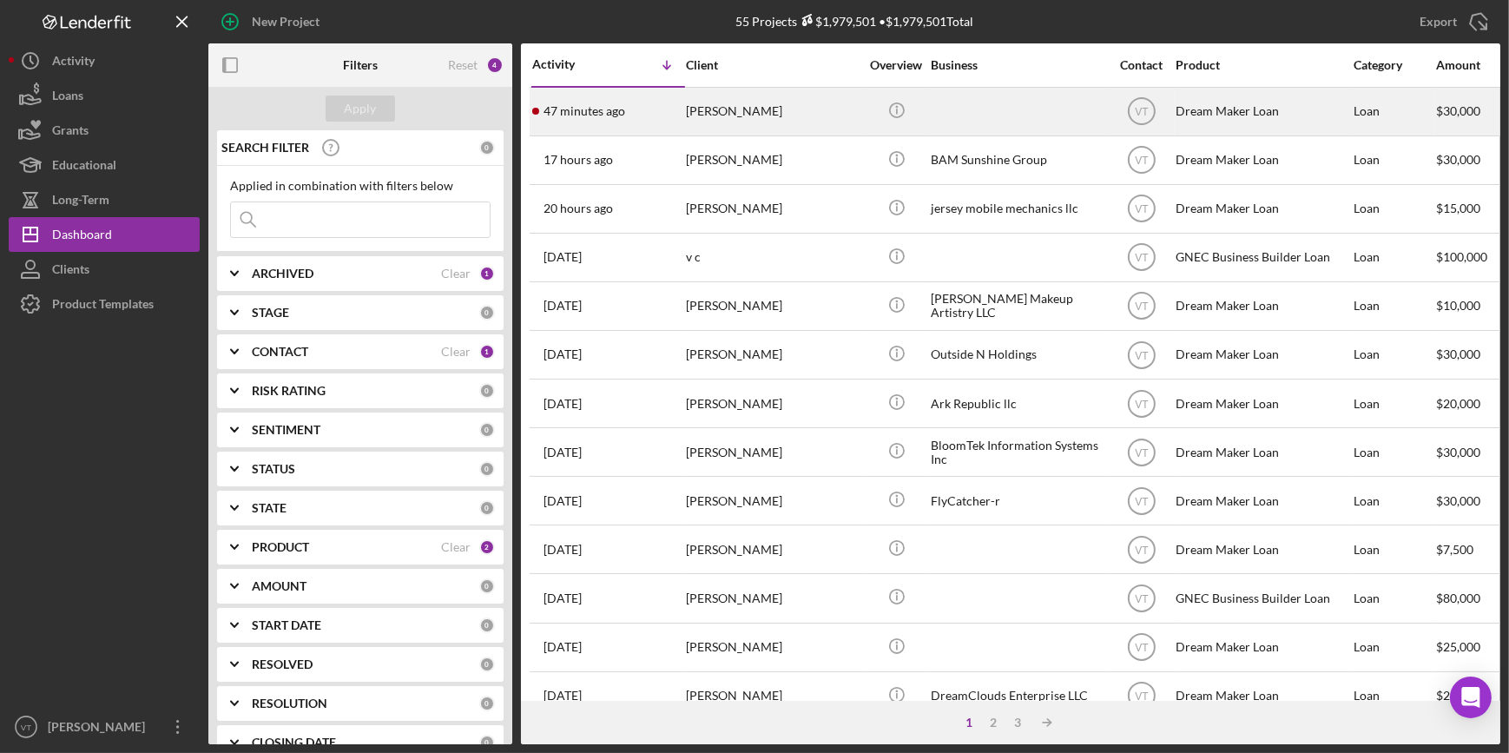
click at [813, 118] on div "Binyam Tsehaye" at bounding box center [773, 112] width 174 height 46
